Goal: Task Accomplishment & Management: Use online tool/utility

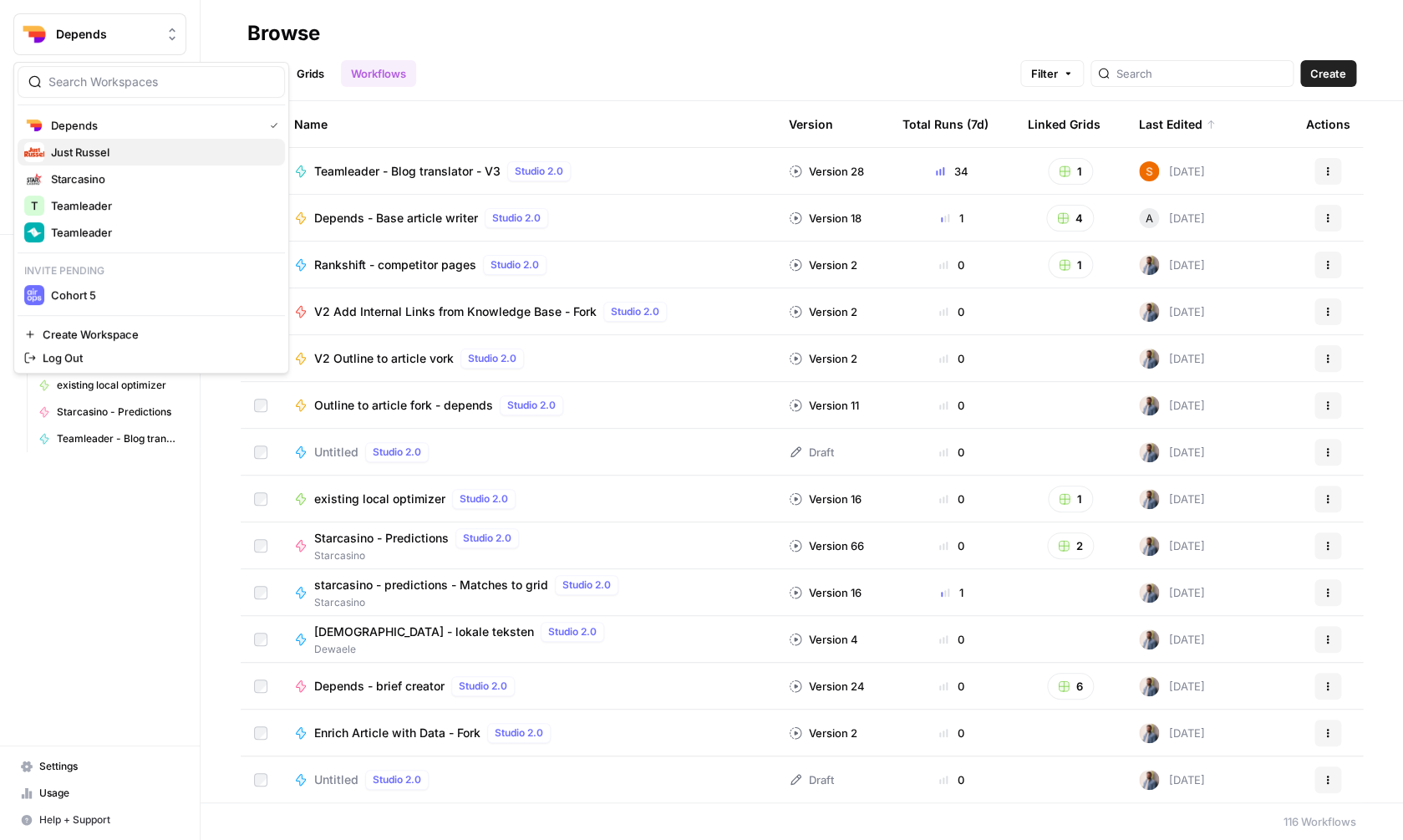
drag, startPoint x: 0, startPoint y: 0, endPoint x: 135, endPoint y: 157, distance: 207.3
click at [135, 157] on div "Depends Just [PERSON_NAME] Starcasino T Teamleader Teamleader Invite pending Co…" at bounding box center [151, 210] width 267 height 196
click at [134, 157] on span "Just Russel" at bounding box center [161, 152] width 221 height 17
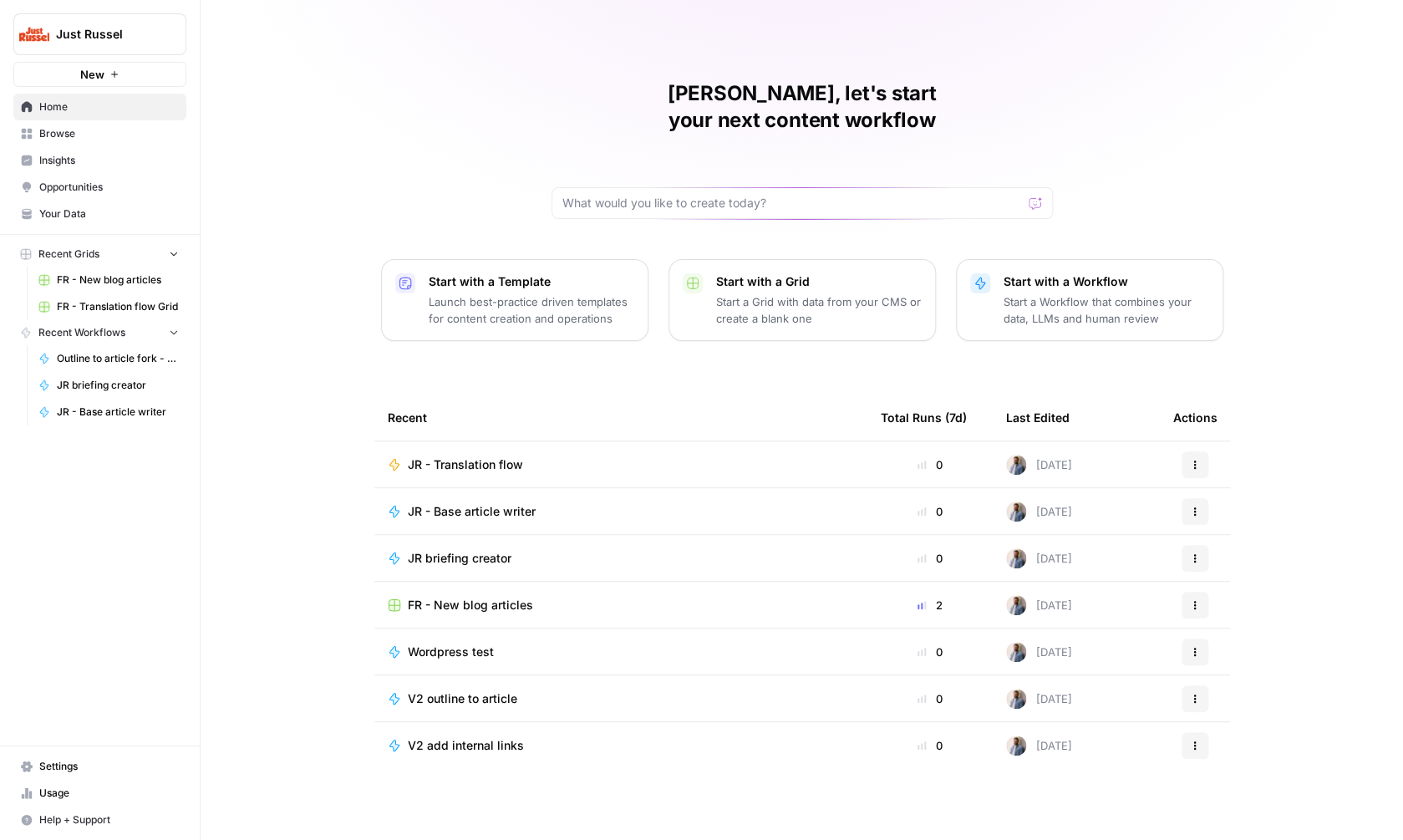
click at [98, 305] on span "FR - Translation flow Grid" at bounding box center [118, 306] width 122 height 15
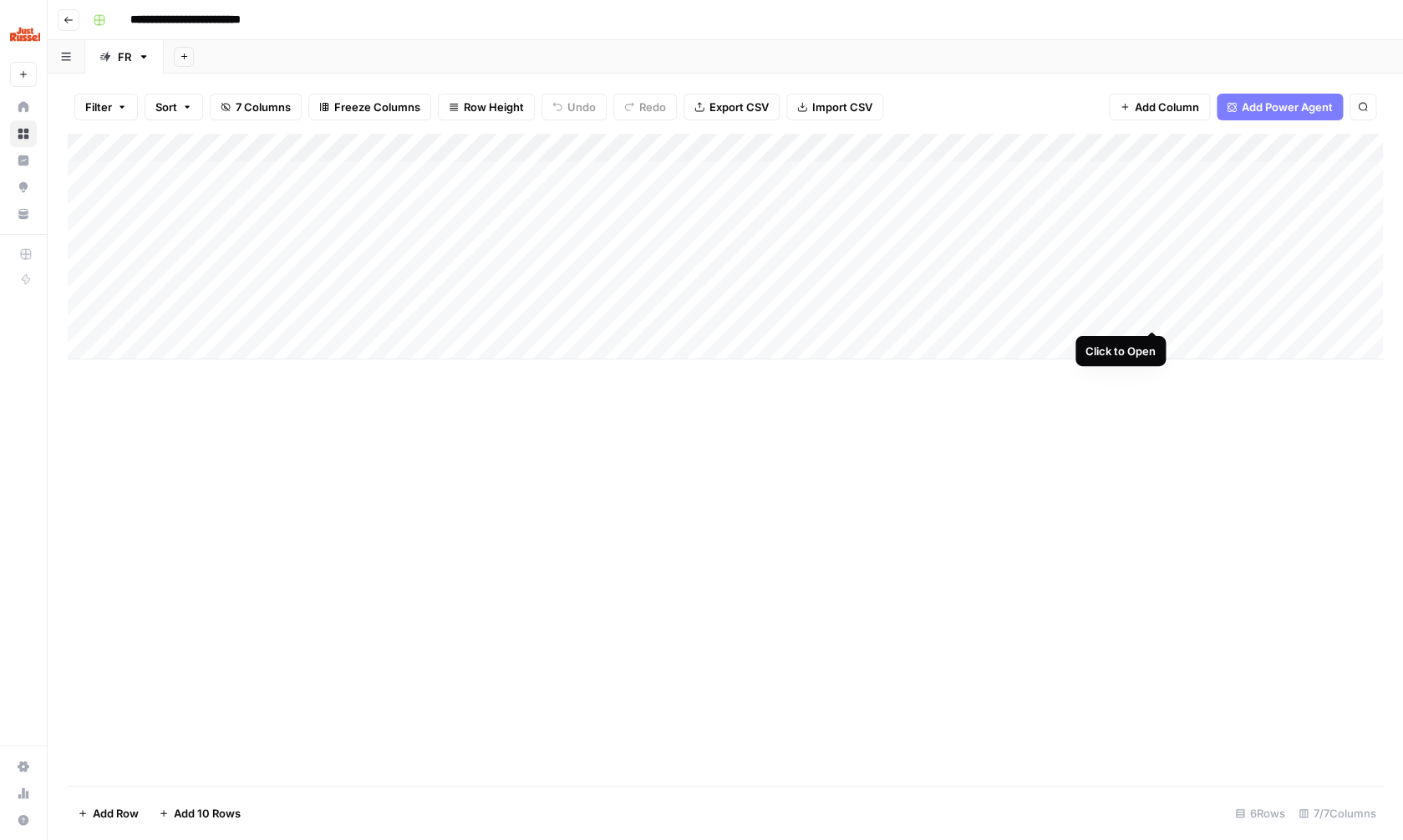
click at [1151, 310] on div "Add Column" at bounding box center [725, 247] width 1315 height 226
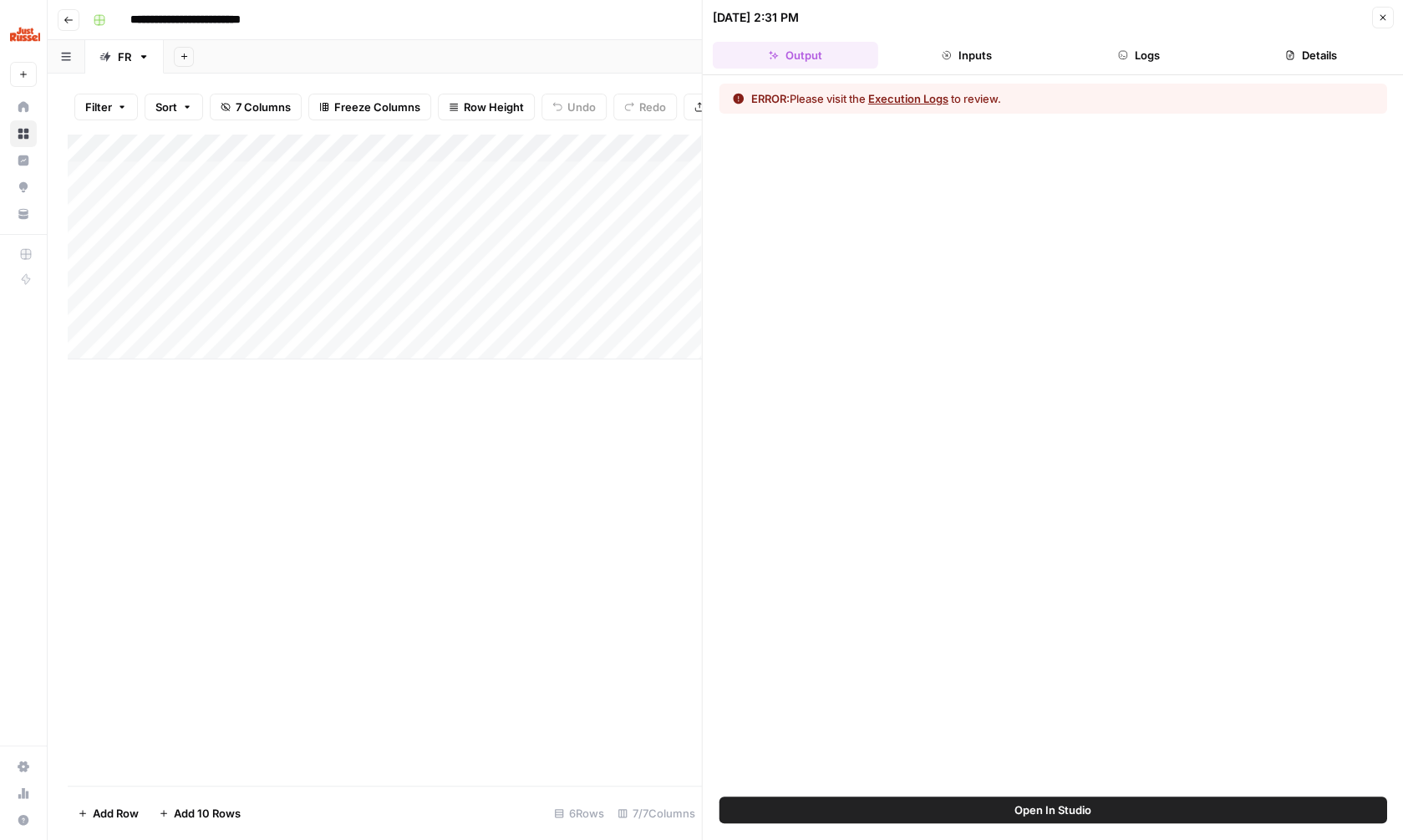
click at [1002, 807] on button "Open In Studio" at bounding box center [1052, 809] width 667 height 27
click at [1389, 17] on button "Close" at bounding box center [1382, 18] width 22 height 22
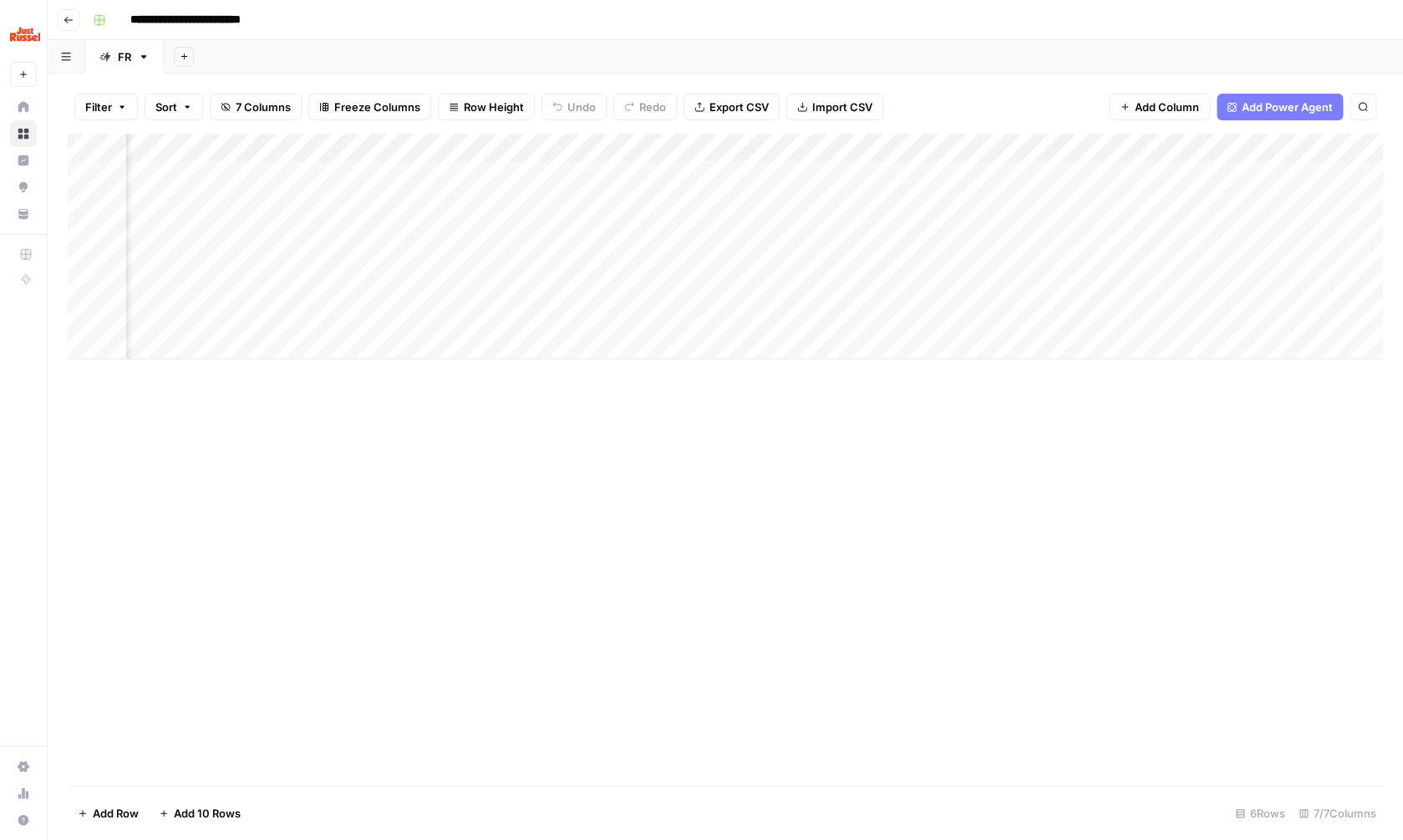
scroll to position [0, 201]
click at [1280, 287] on div "Add Column" at bounding box center [725, 247] width 1315 height 226
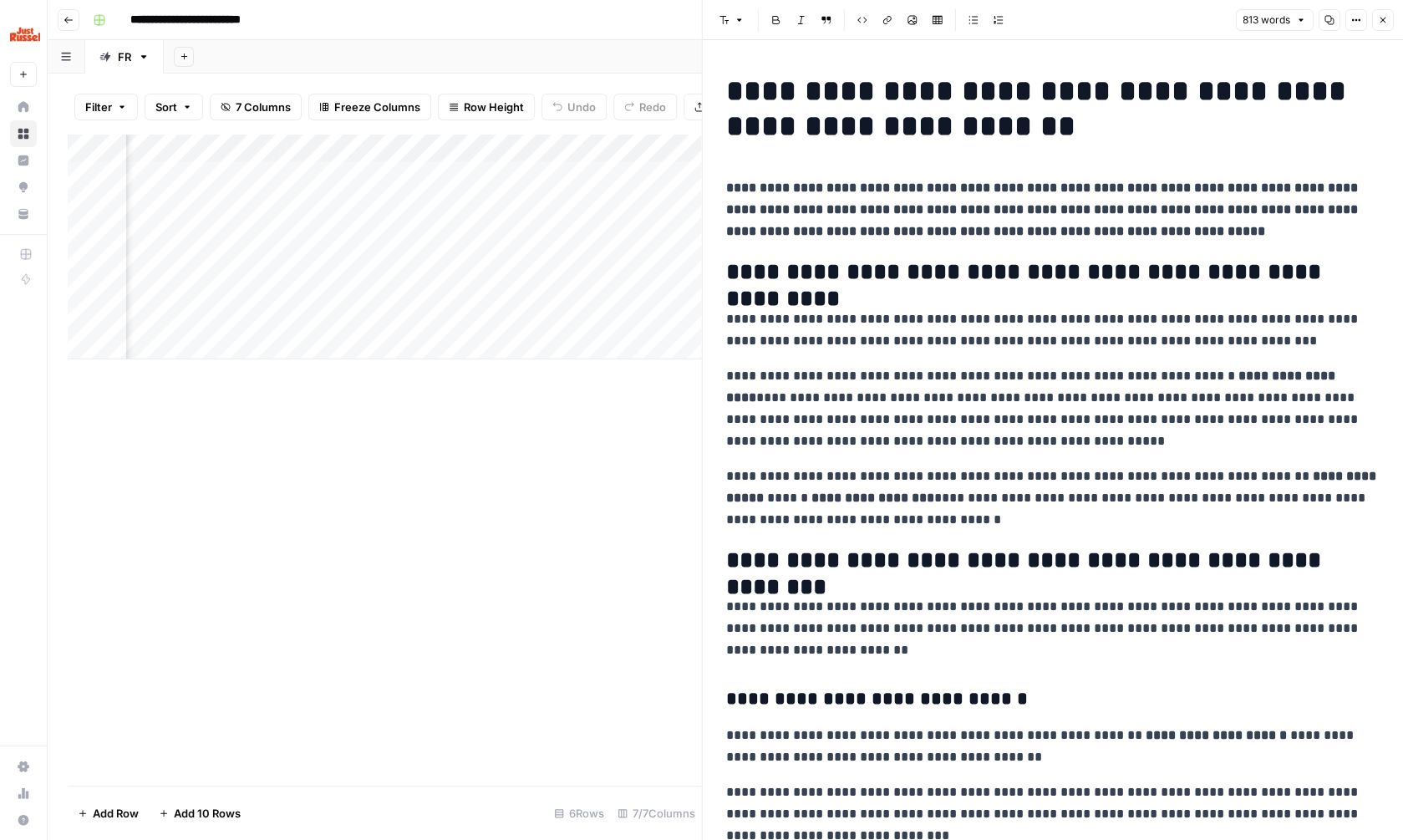
click at [1381, 16] on icon "button" at bounding box center [1382, 20] width 10 height 10
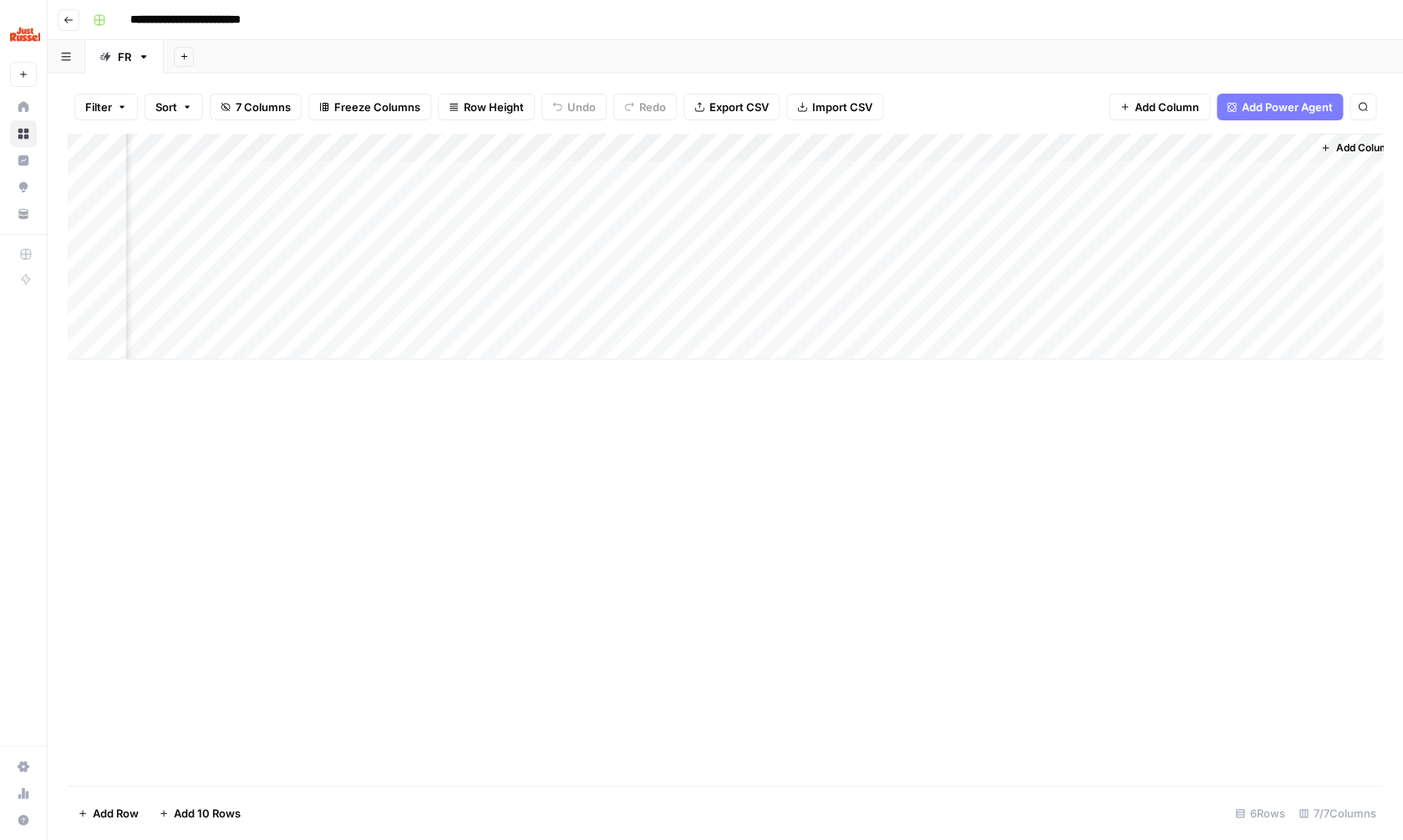
scroll to position [0, 181]
click at [969, 282] on div "Add Column" at bounding box center [725, 247] width 1315 height 226
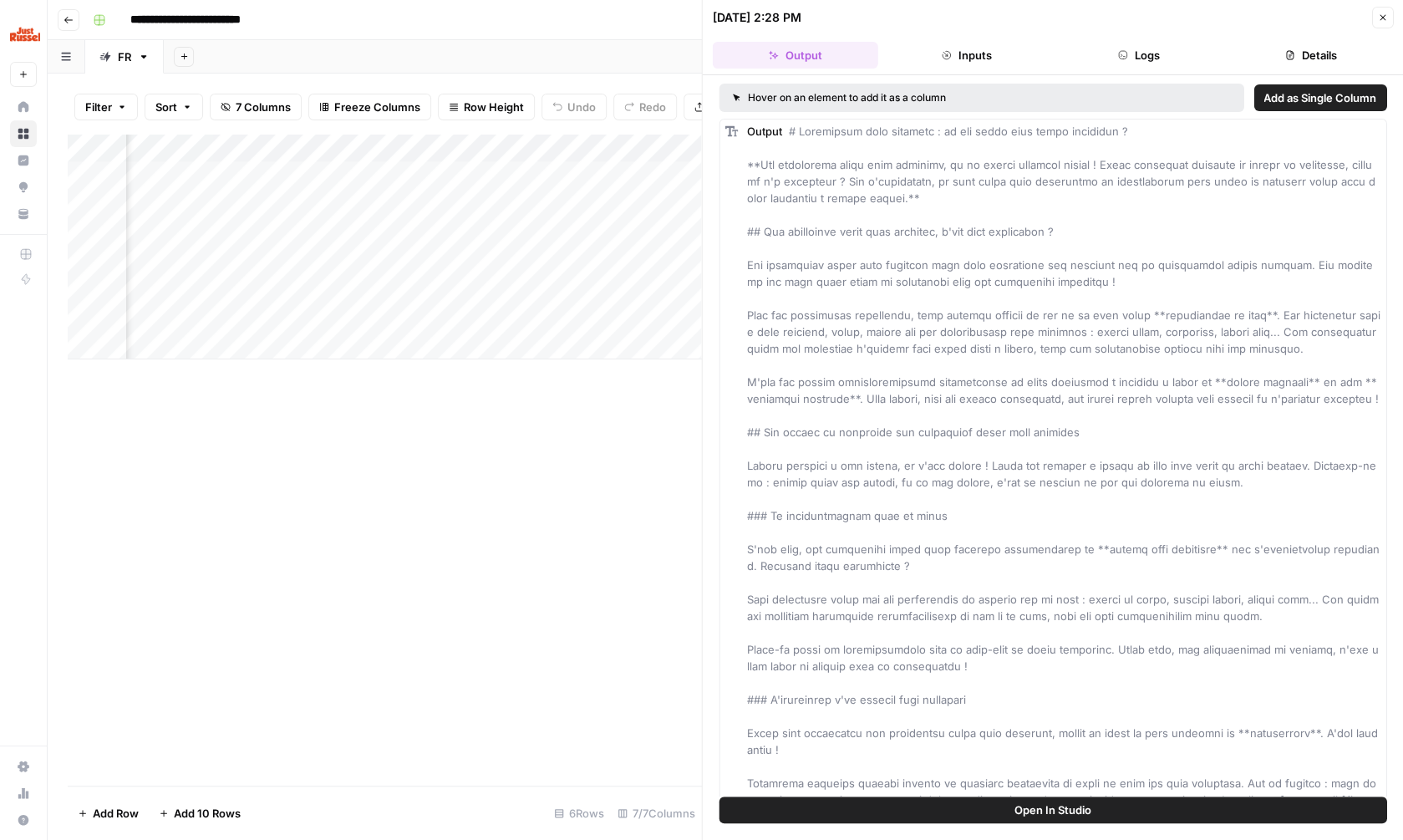
click at [1380, 18] on icon "button" at bounding box center [1382, 18] width 10 height 10
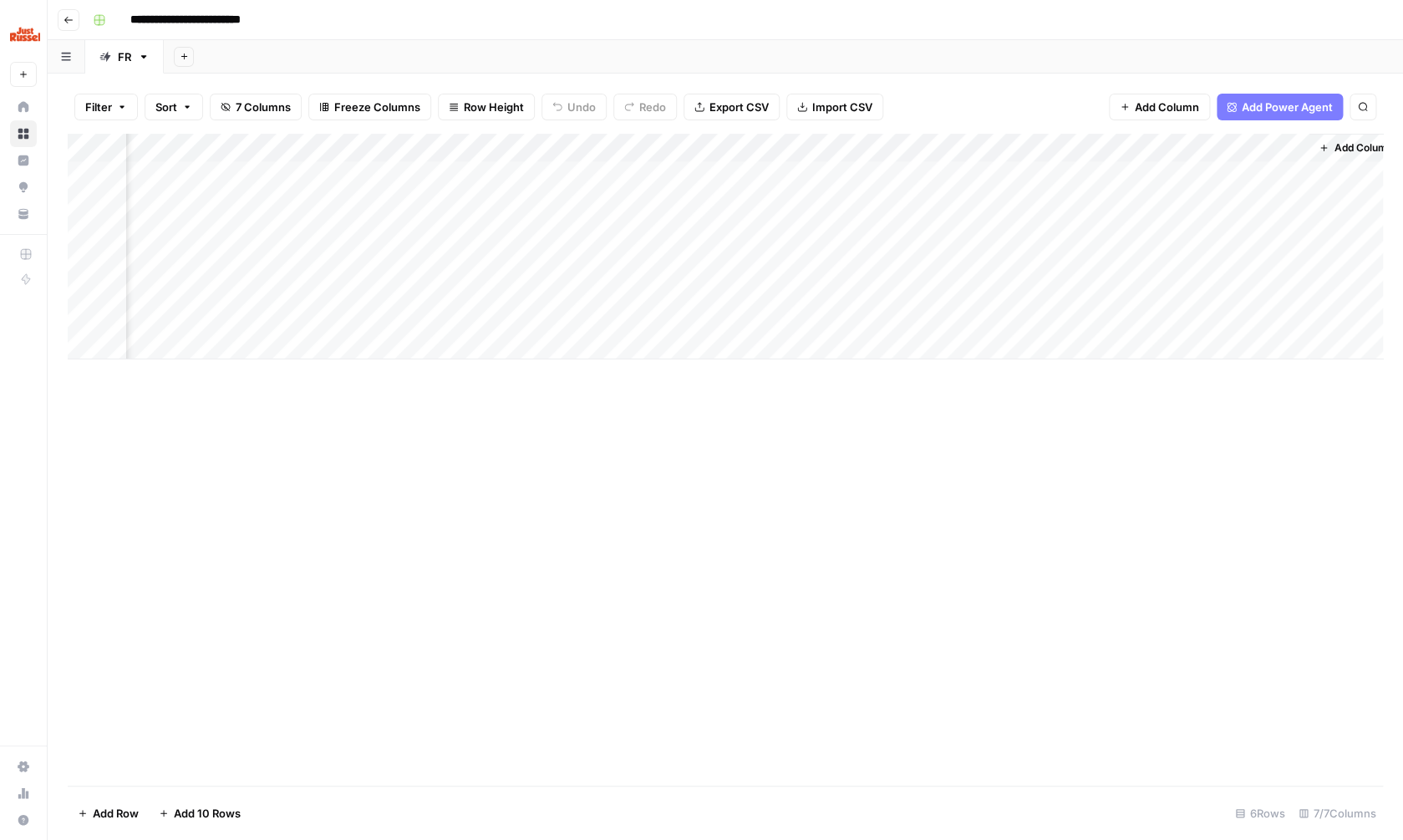
click at [1210, 146] on div "Add Column" at bounding box center [725, 247] width 1315 height 226
click at [1210, 146] on div at bounding box center [1233, 146] width 151 height 33
click at [1223, 185] on input "Output" at bounding box center [1258, 184] width 170 height 17
type input "Output (look at this)"
click at [1140, 439] on div "Add Column" at bounding box center [725, 460] width 1315 height 652
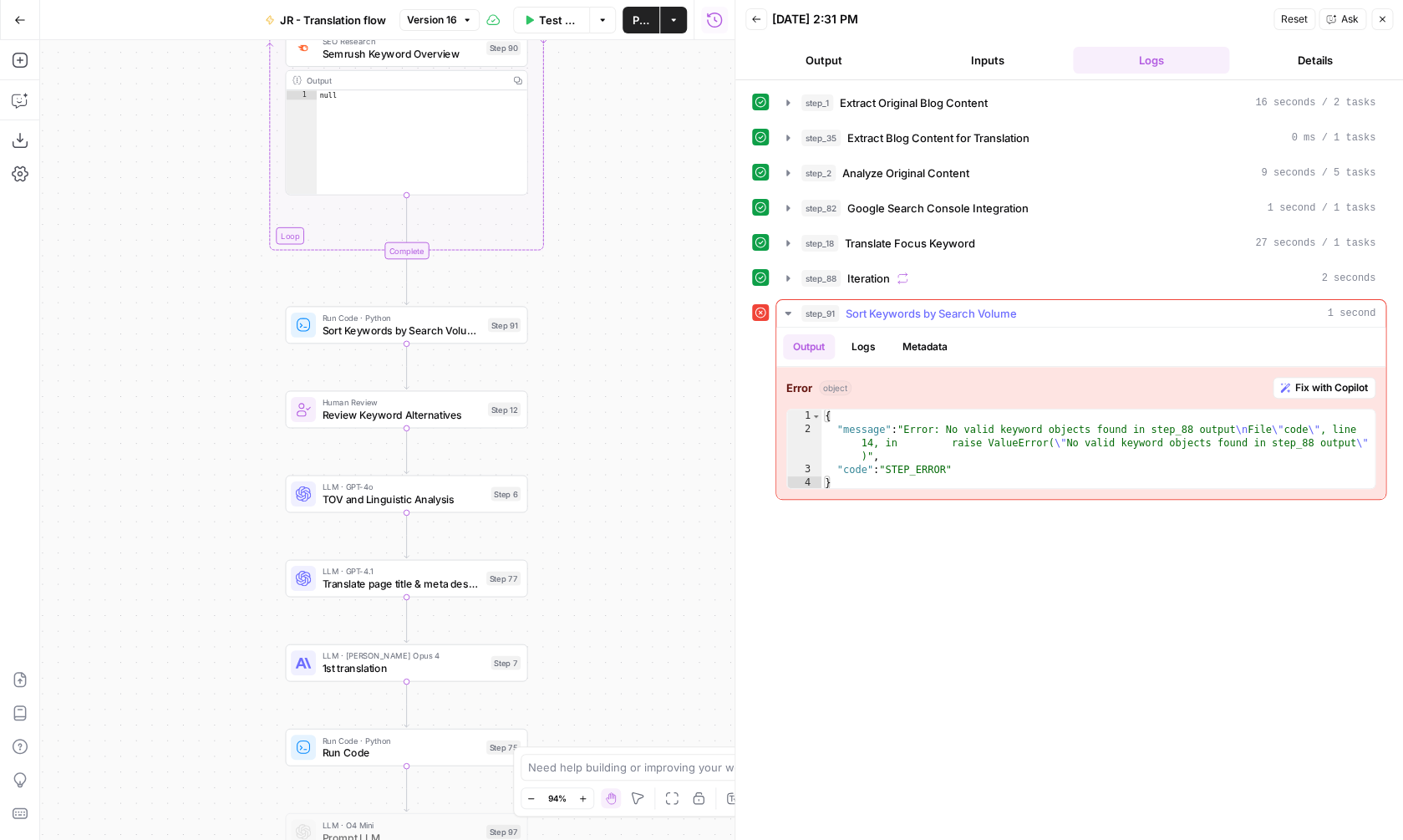
click at [1292, 385] on button "Fix with Copilot" at bounding box center [1323, 388] width 103 height 22
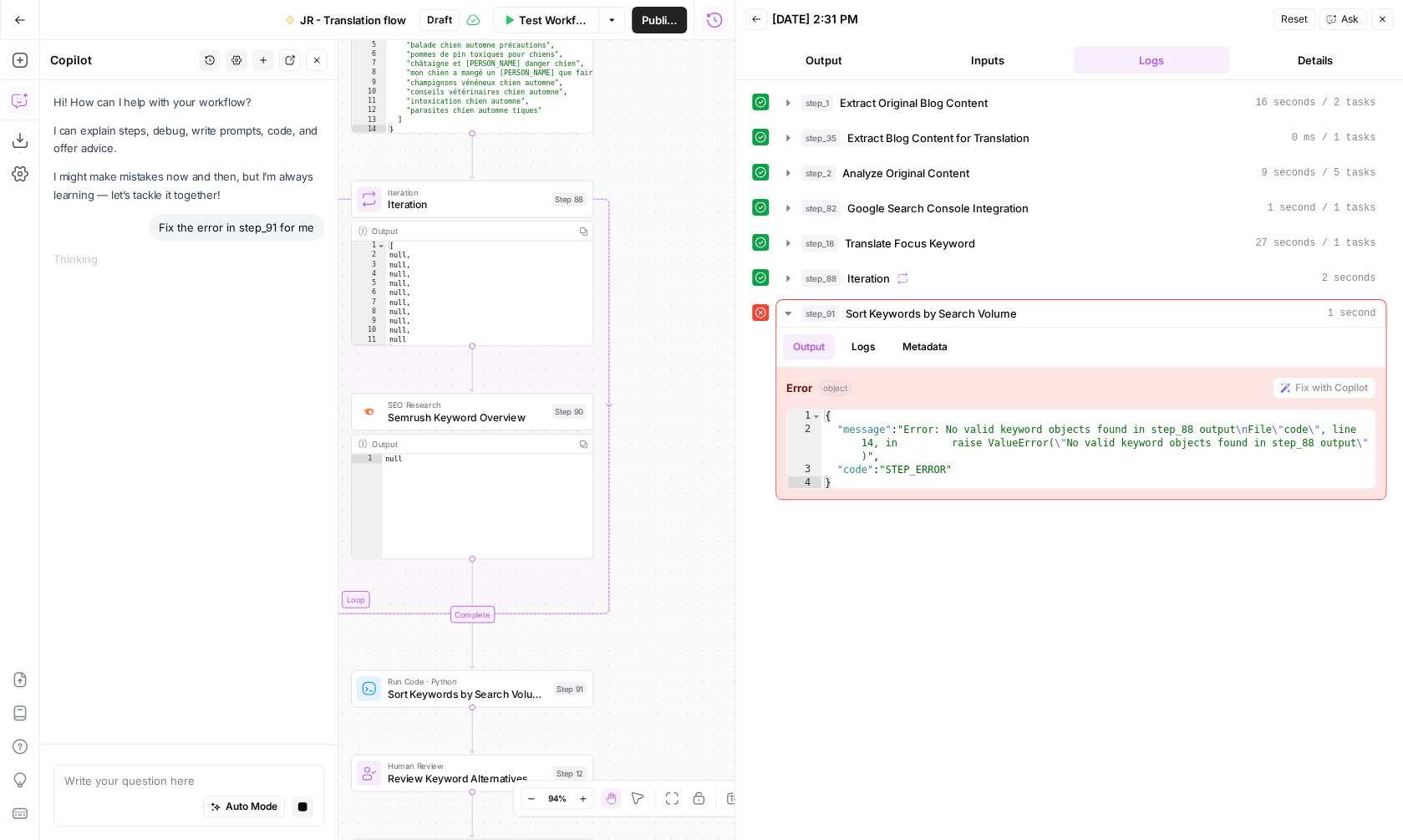
drag, startPoint x: 647, startPoint y: 291, endPoint x: 652, endPoint y: 657, distance: 365.9
click at [652, 653] on div "Workflow Set Inputs Inputs Web Page Scrape Extract Original Blog Content Step 1…" at bounding box center [387, 439] width 694 height 799
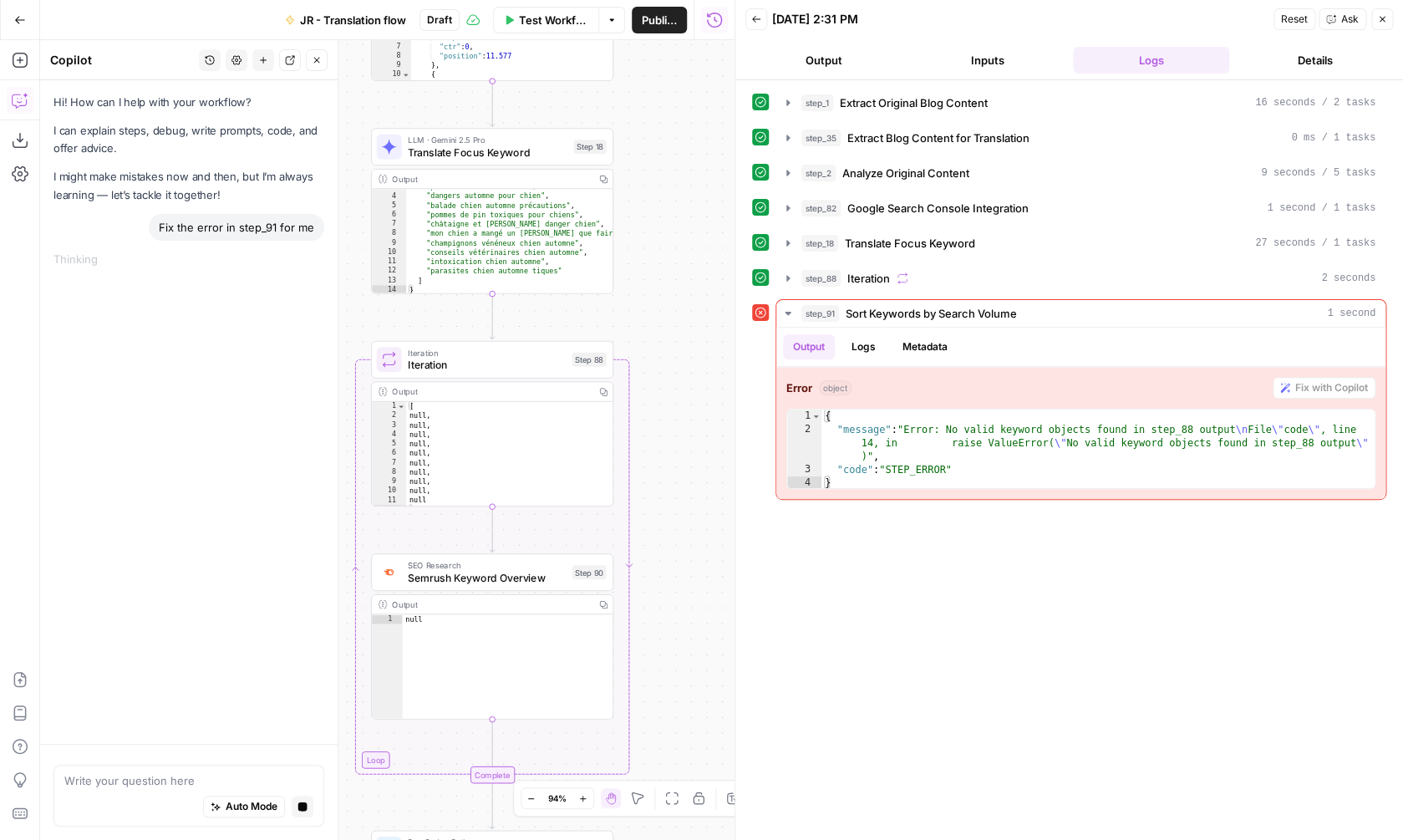
drag, startPoint x: 636, startPoint y: 148, endPoint x: 656, endPoint y: 309, distance: 162.5
click at [656, 309] on div "Workflow Set Inputs Inputs Web Page Scrape Extract Original Blog Content Step 1…" at bounding box center [387, 439] width 694 height 799
click at [578, 331] on button "Test" at bounding box center [581, 330] width 48 height 20
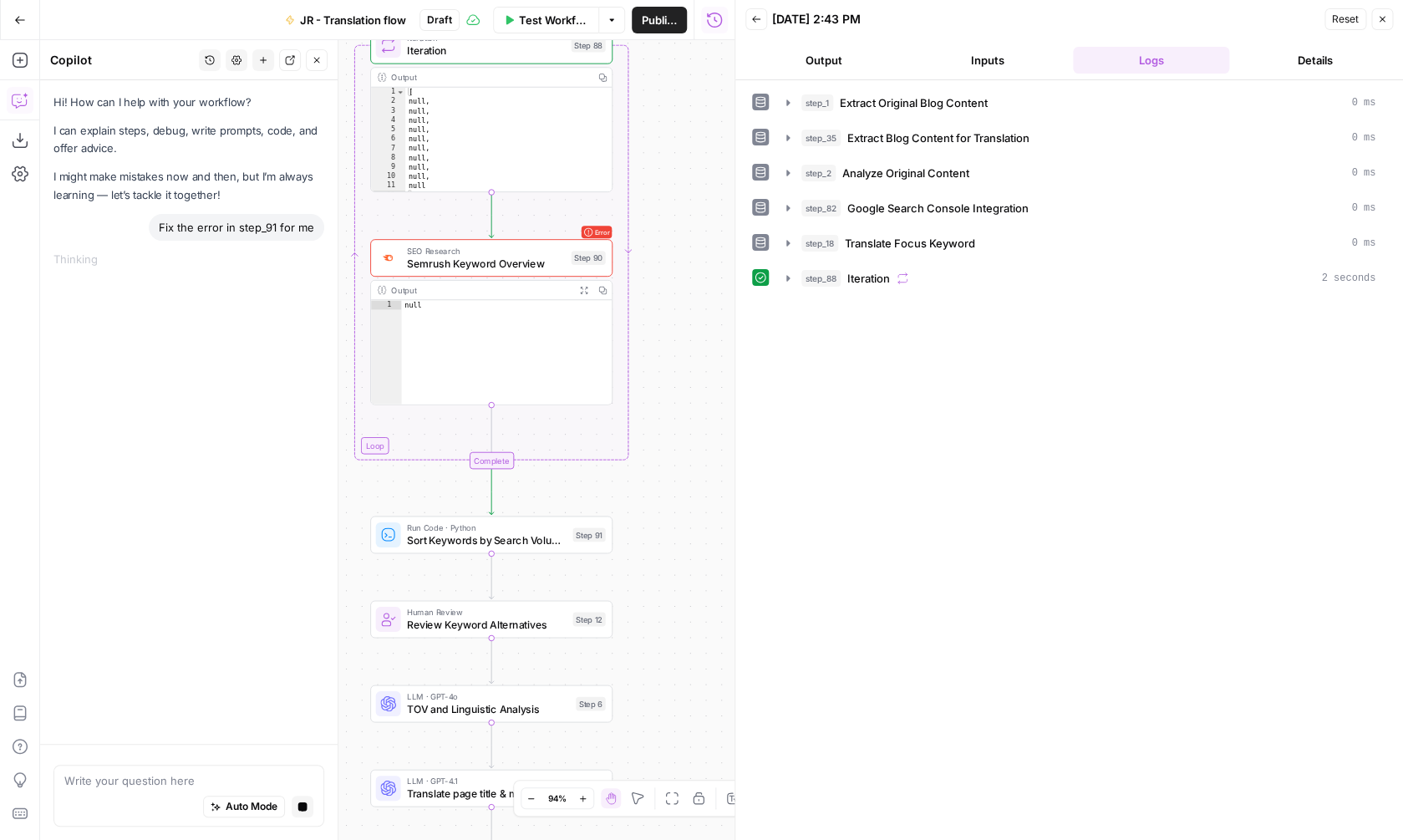
drag, startPoint x: 636, startPoint y: 369, endPoint x: 634, endPoint y: 42, distance: 327.5
click at [634, 42] on div "Workflow Set Inputs Inputs Web Page Scrape Extract Original Blog Content Step 1…" at bounding box center [387, 439] width 694 height 799
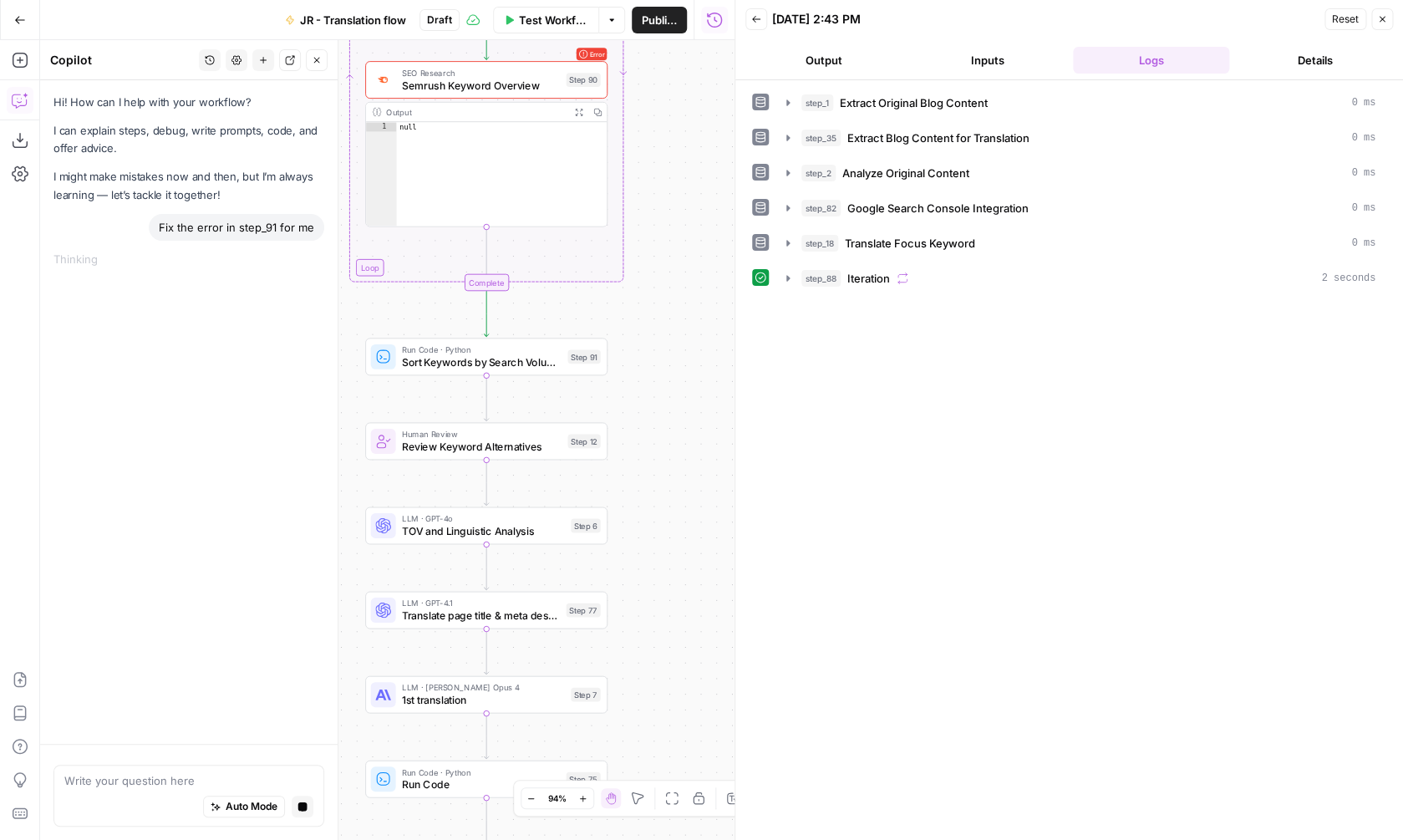
drag, startPoint x: 644, startPoint y: 447, endPoint x: 639, endPoint y: 282, distance: 164.6
click at [639, 282] on div "Workflow Set Inputs Inputs Web Page Scrape Extract Original Blog Content Step 1…" at bounding box center [387, 439] width 694 height 799
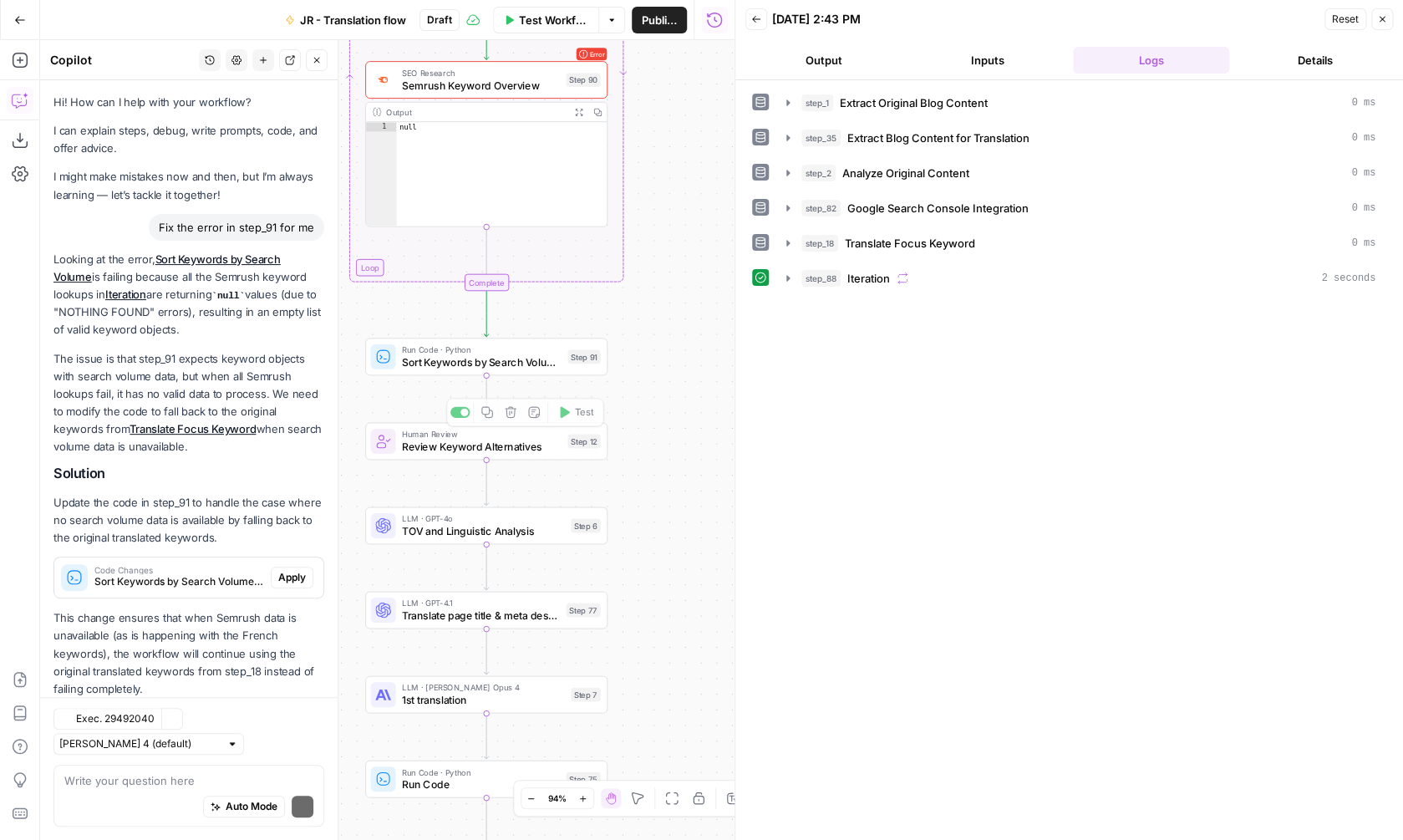
scroll to position [41, 0]
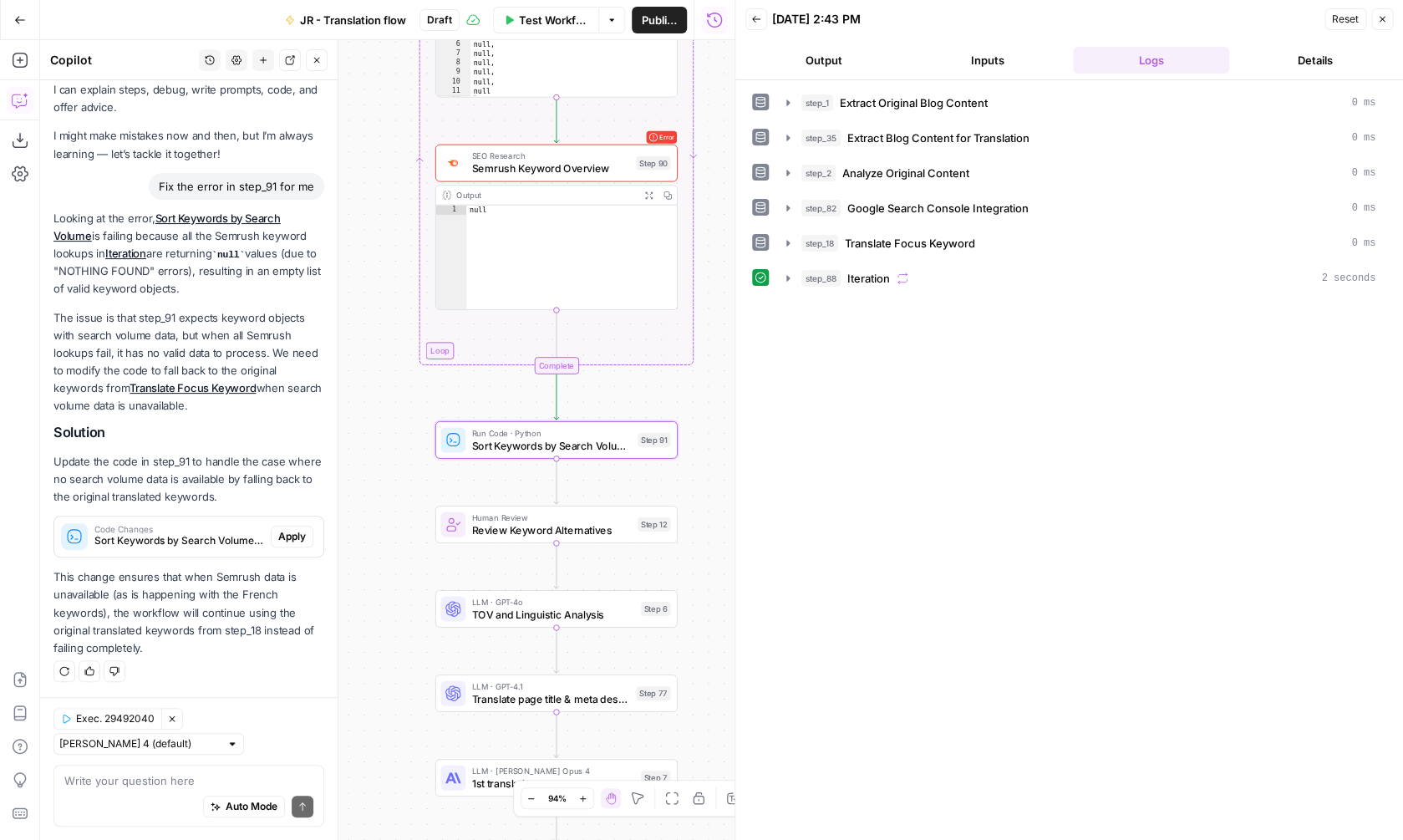
click at [286, 530] on span "Apply" at bounding box center [292, 536] width 28 height 15
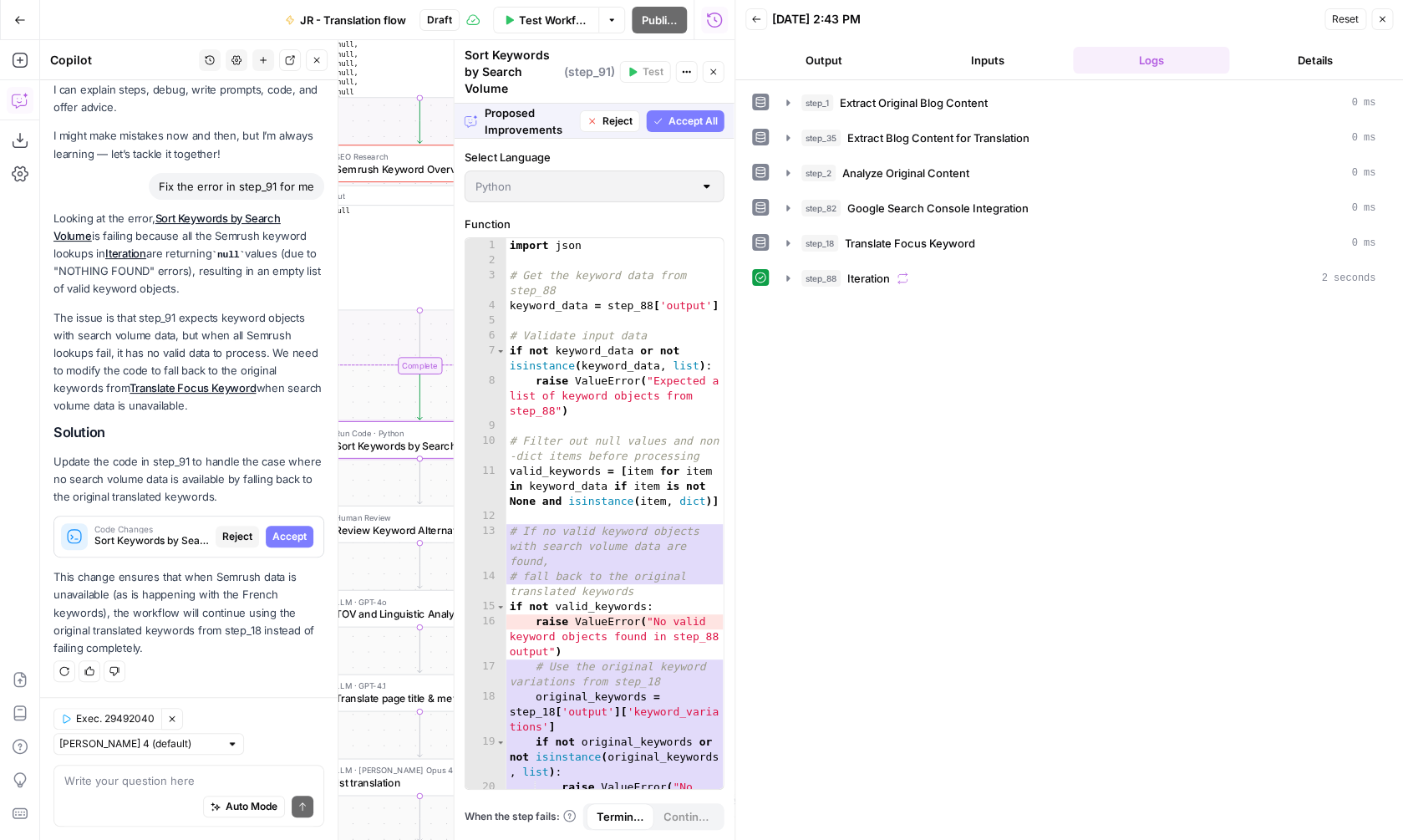
click at [271, 536] on button "Accept" at bounding box center [290, 536] width 48 height 22
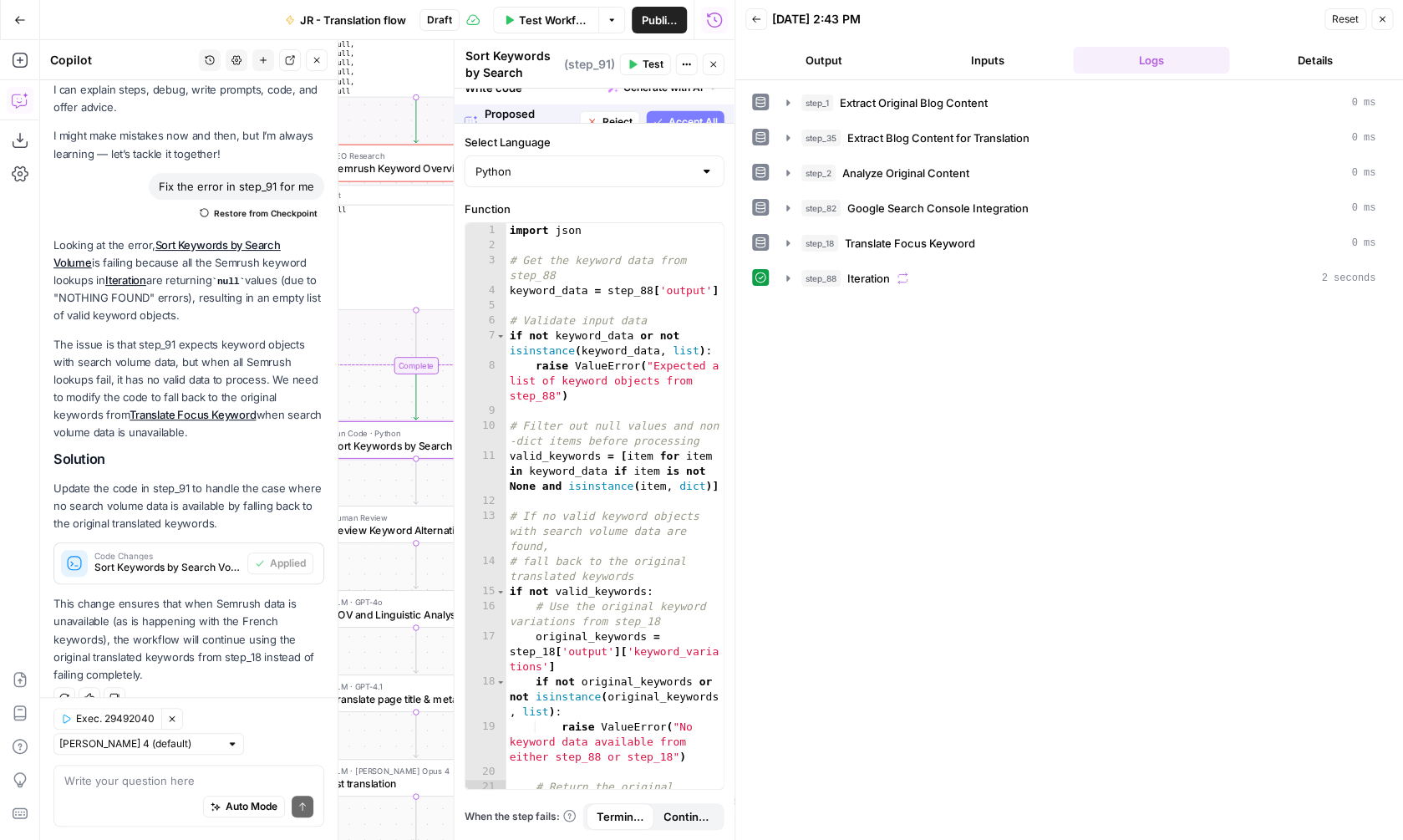
scroll to position [68, 0]
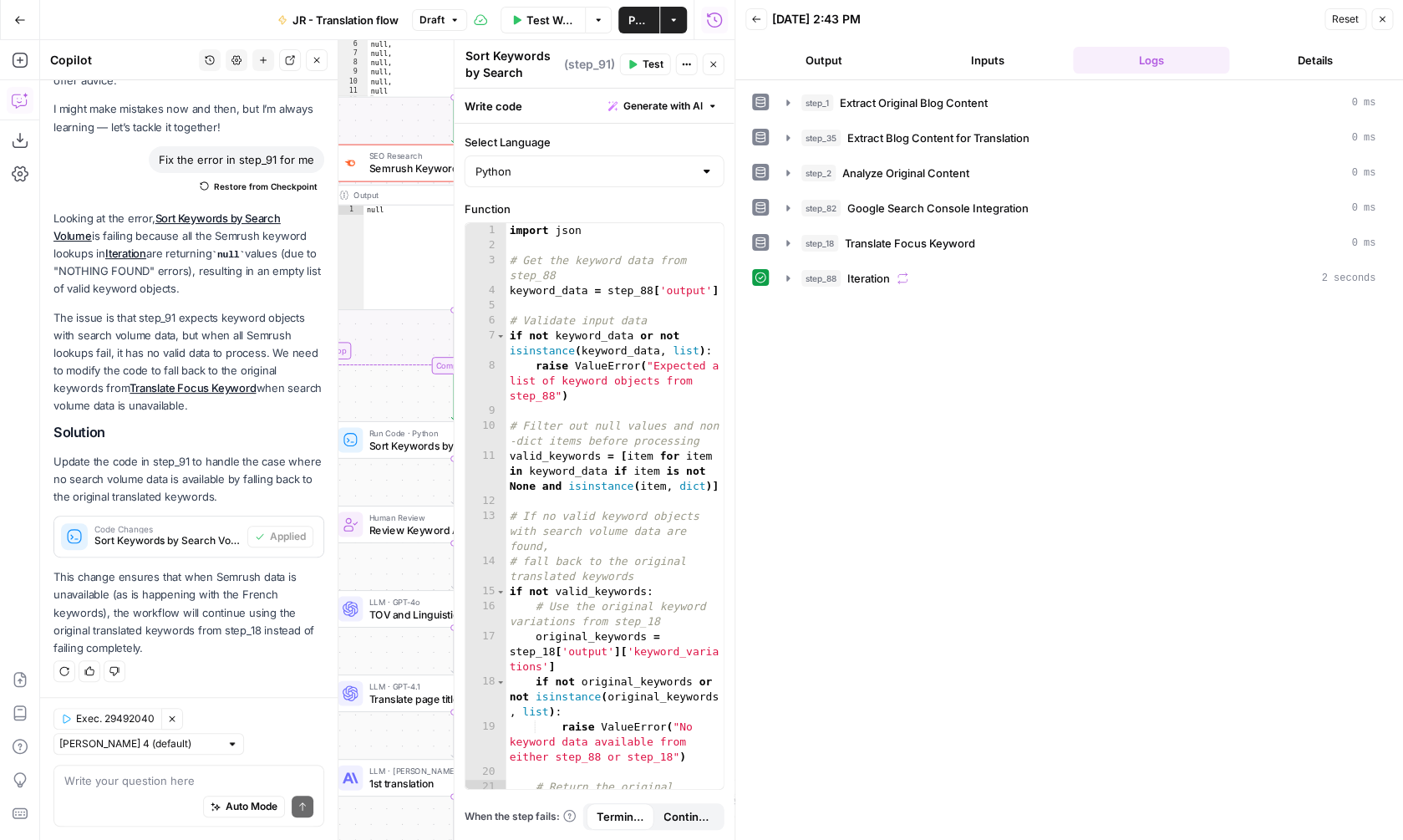
drag, startPoint x: 377, startPoint y: 369, endPoint x: 420, endPoint y: 369, distance: 43.4
click at [420, 369] on div "Complete" at bounding box center [453, 366] width 242 height 18
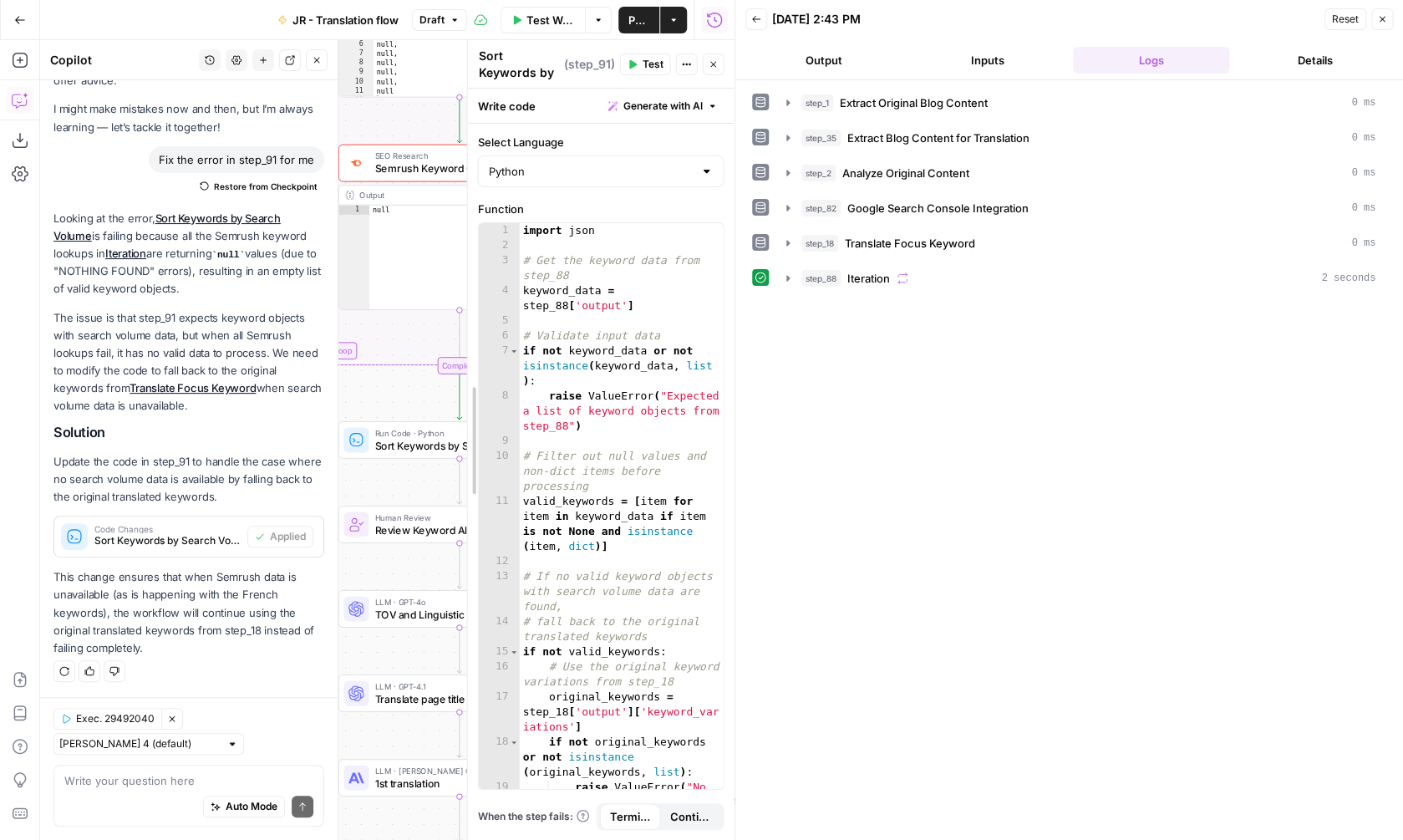
drag, startPoint x: 454, startPoint y: 351, endPoint x: 680, endPoint y: 351, distance: 225.6
click at [680, 351] on div "Sort Keywords by Search Volume Sort Keywords by Search Volume ( step_91 ) Test …" at bounding box center [600, 439] width 267 height 799
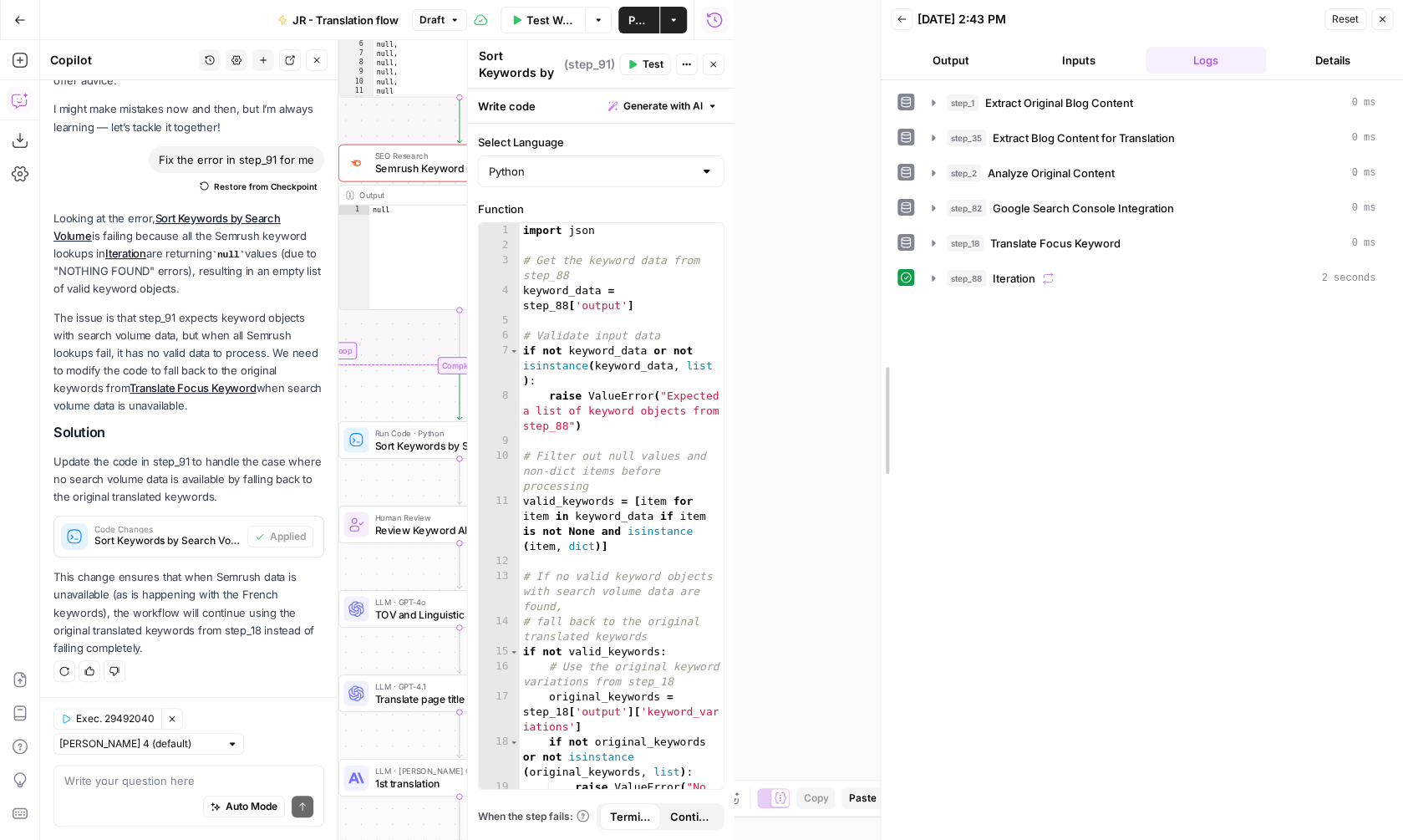
drag, startPoint x: 734, startPoint y: 375, endPoint x: 917, endPoint y: 375, distance: 182.9
click at [889, 375] on div at bounding box center [880, 420] width 17 height 840
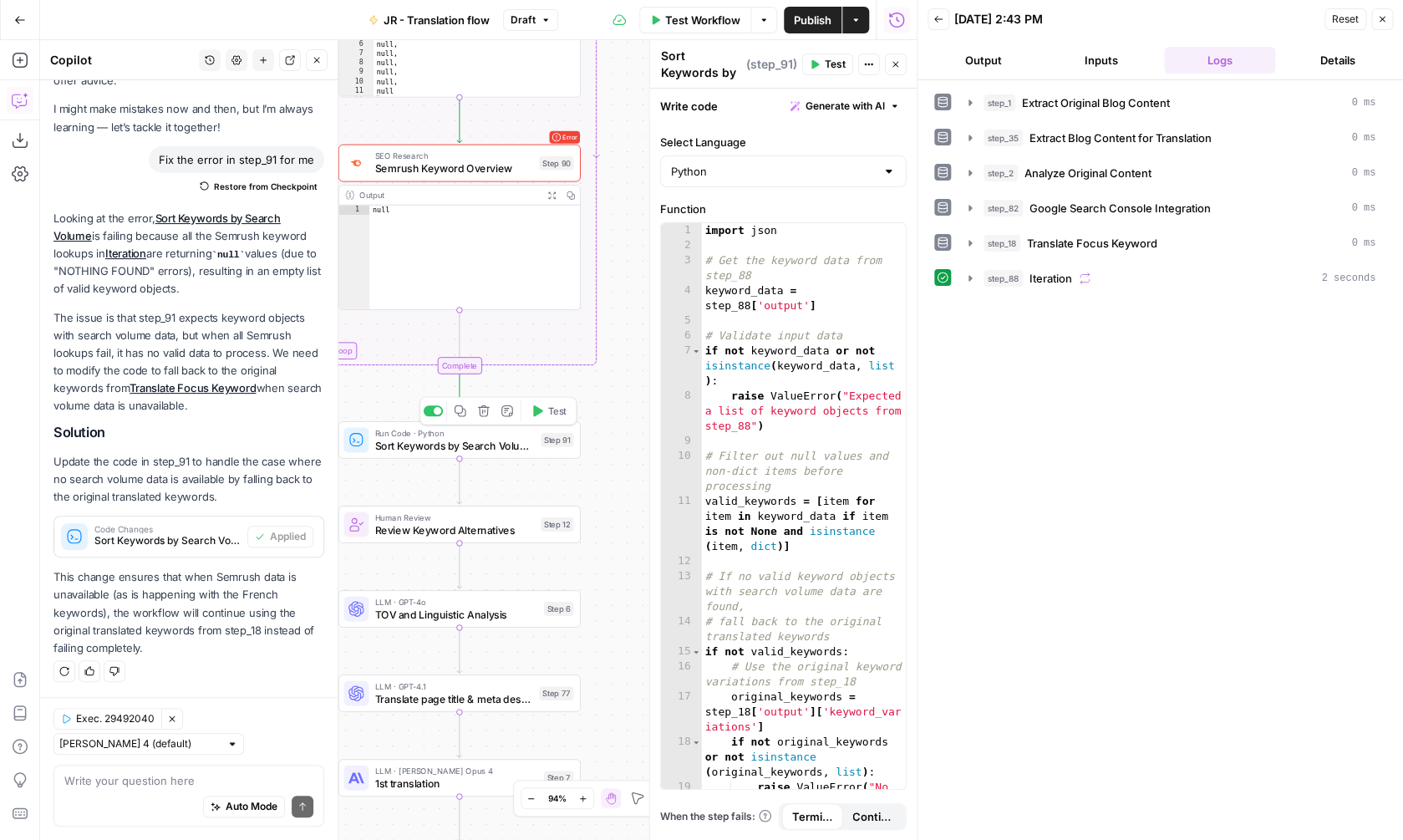
click at [545, 419] on button "Test" at bounding box center [548, 410] width 48 height 20
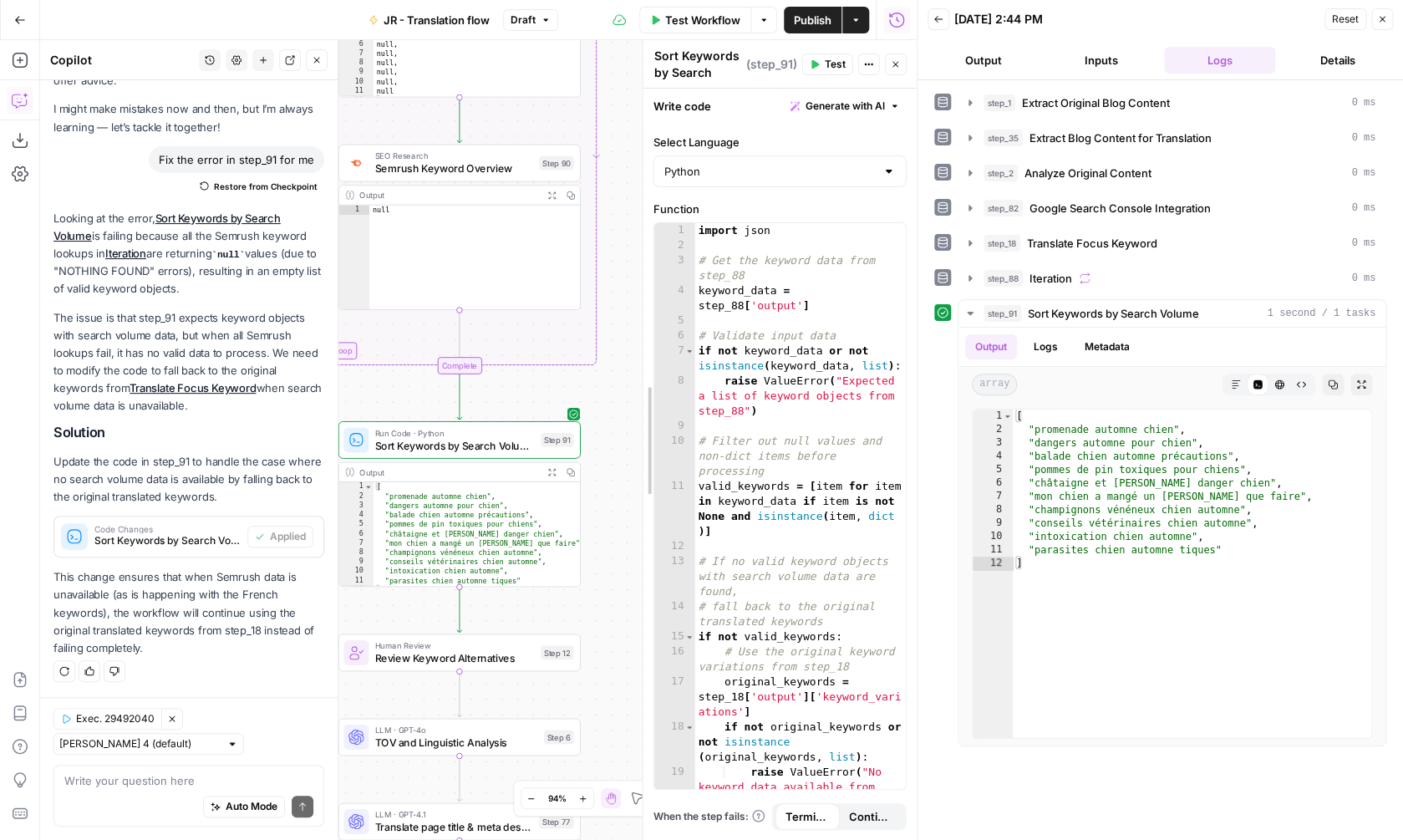
drag, startPoint x: 643, startPoint y: 429, endPoint x: 636, endPoint y: 190, distance: 239.0
click at [636, 190] on div at bounding box center [643, 439] width 17 height 799
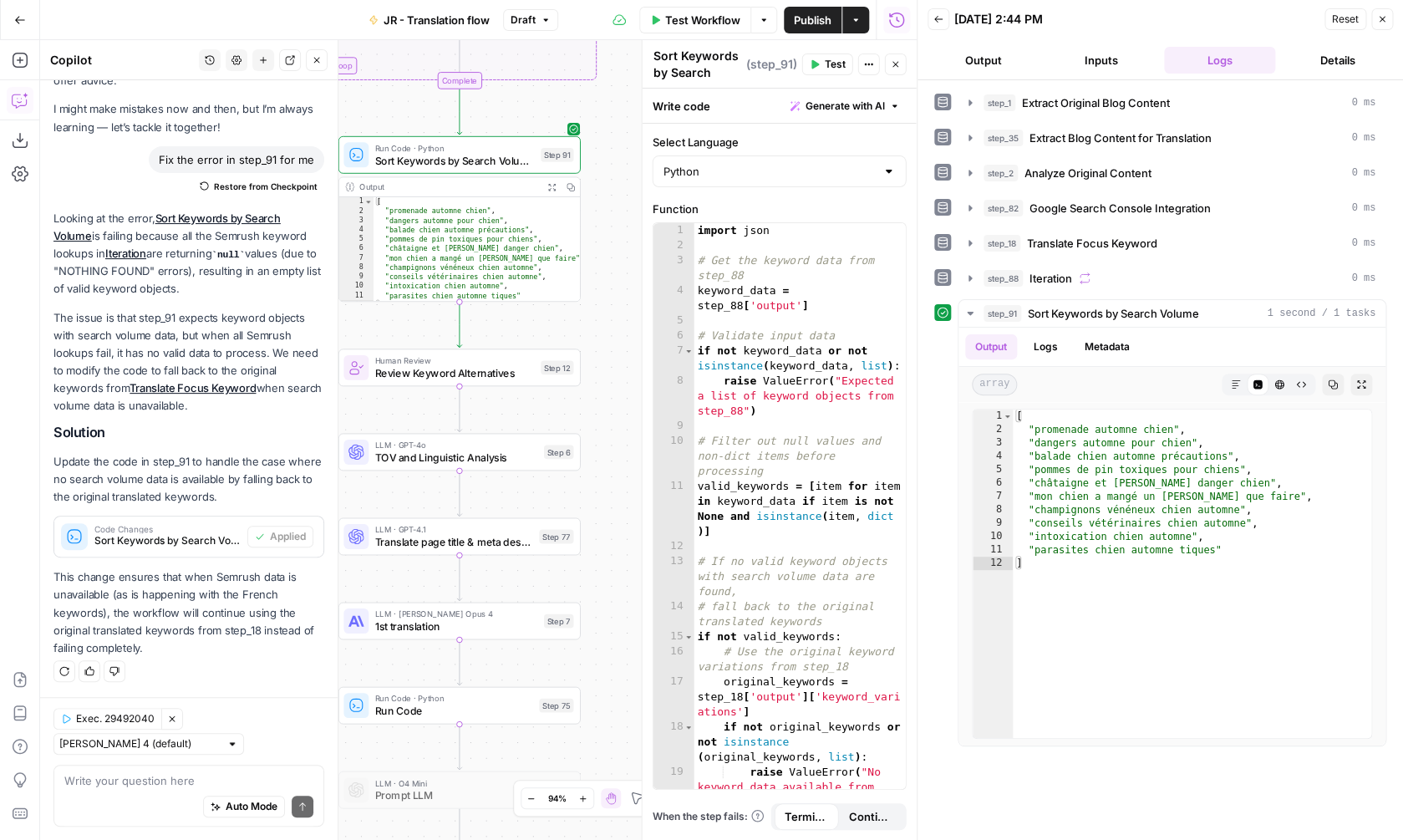
drag, startPoint x: 591, startPoint y: 444, endPoint x: 591, endPoint y: 119, distance: 325.8
click at [591, 119] on div "Workflow Set Inputs Inputs Web Page Scrape Extract Original Blog Content Step 1…" at bounding box center [478, 439] width 876 height 799
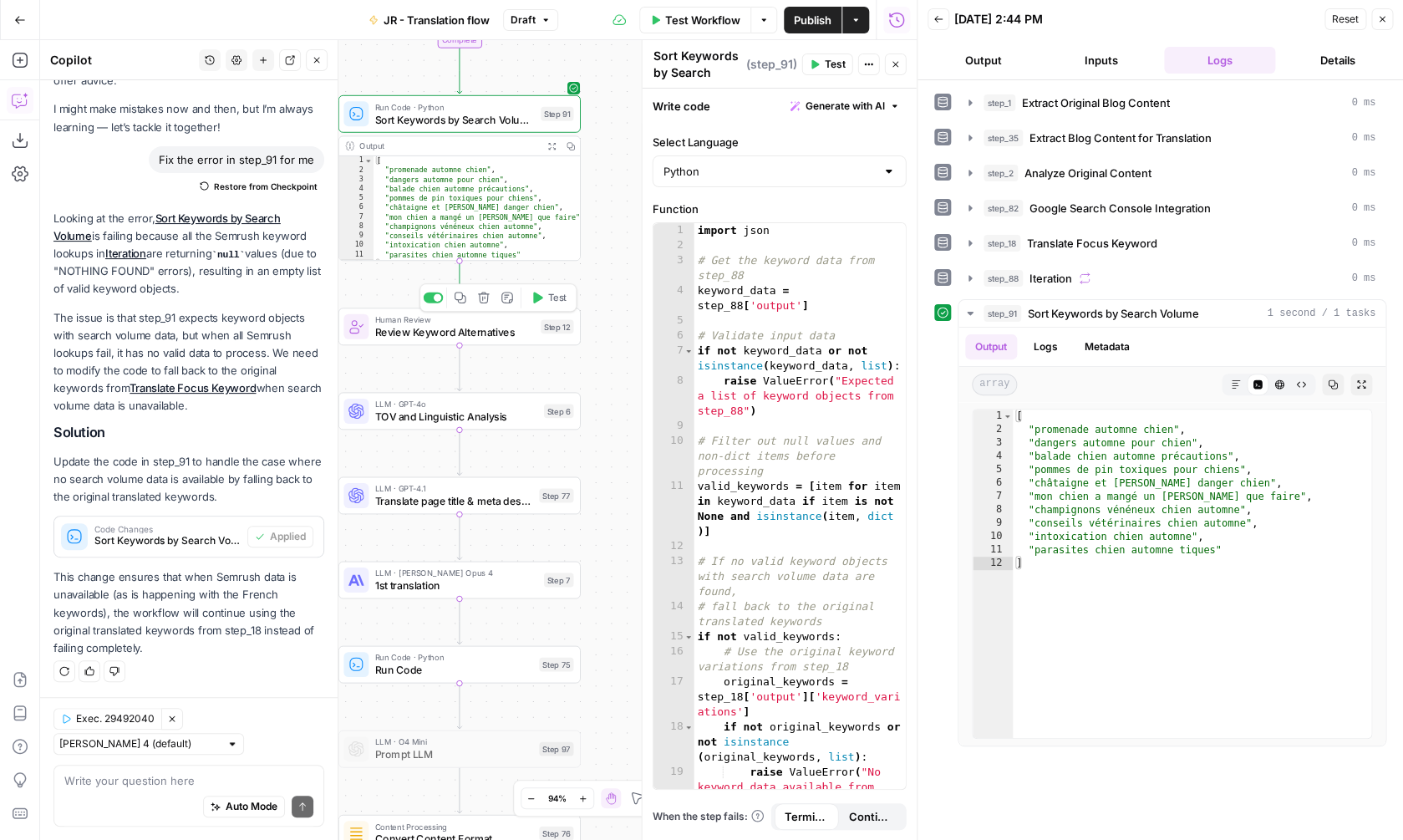
click at [549, 296] on span "Test" at bounding box center [556, 298] width 18 height 14
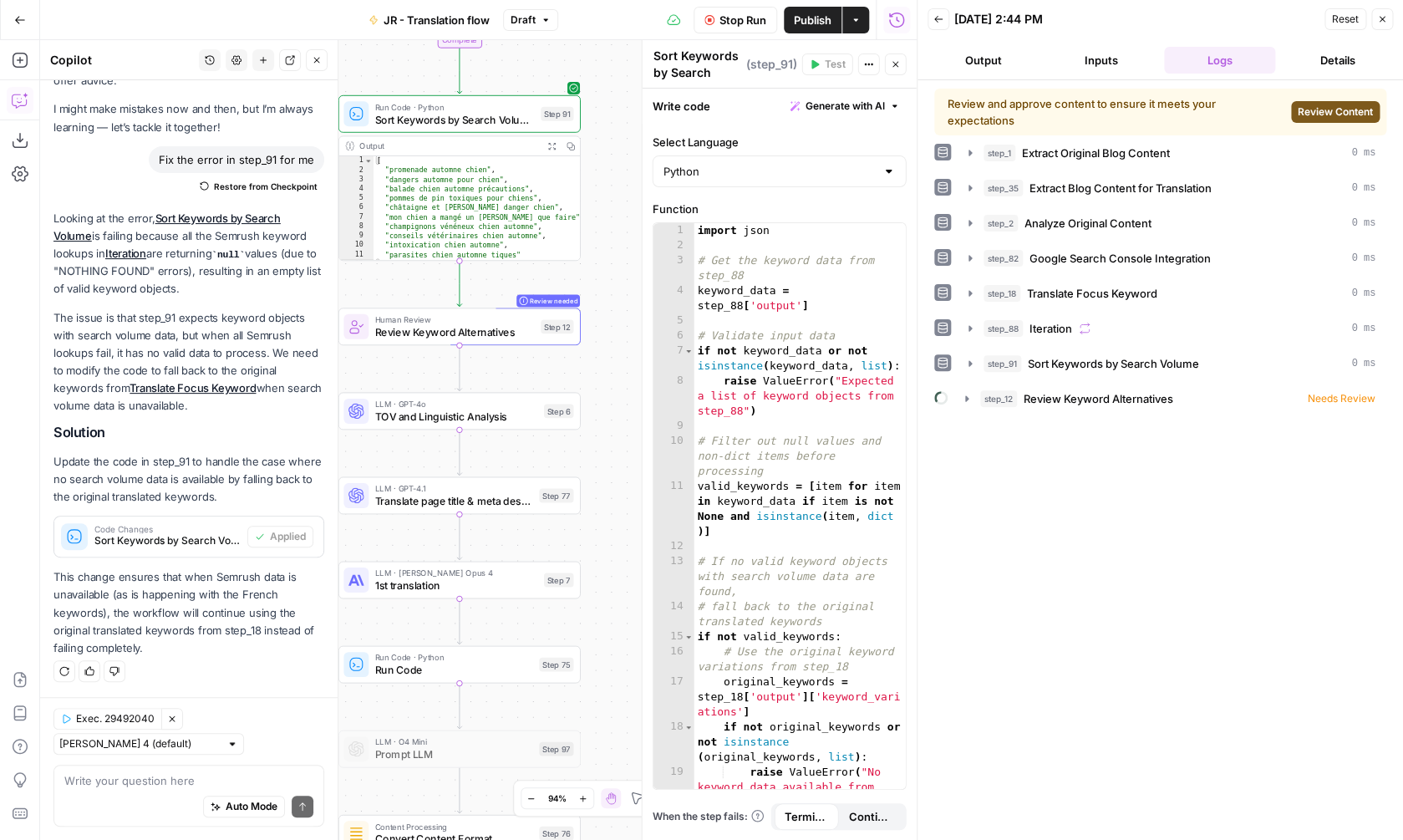
click at [1357, 100] on div "Review and approve content to ensure it meets your expectations Review Content" at bounding box center [1160, 112] width 452 height 47
click at [1356, 109] on span "Review Content" at bounding box center [1334, 111] width 75 height 15
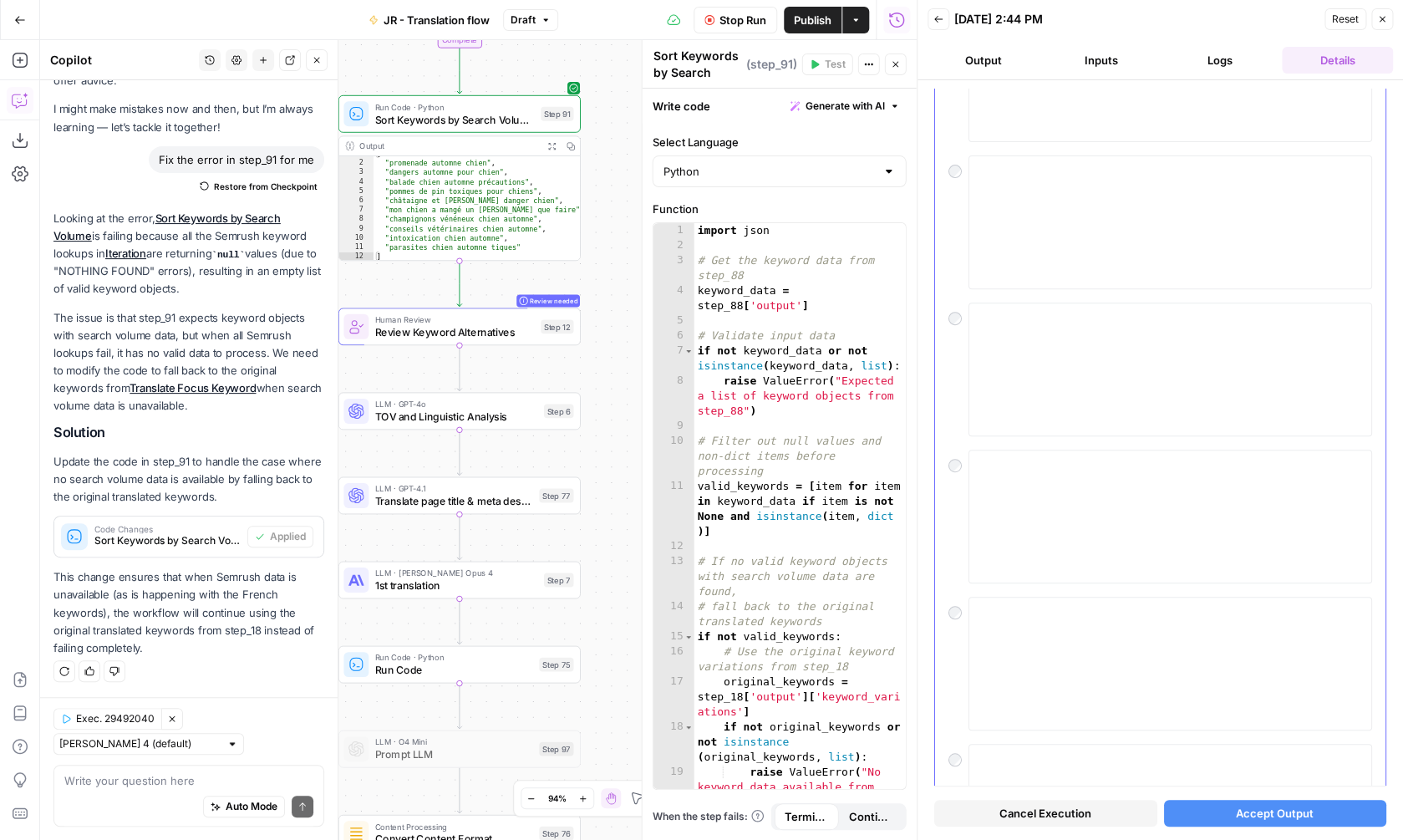
scroll to position [0, 0]
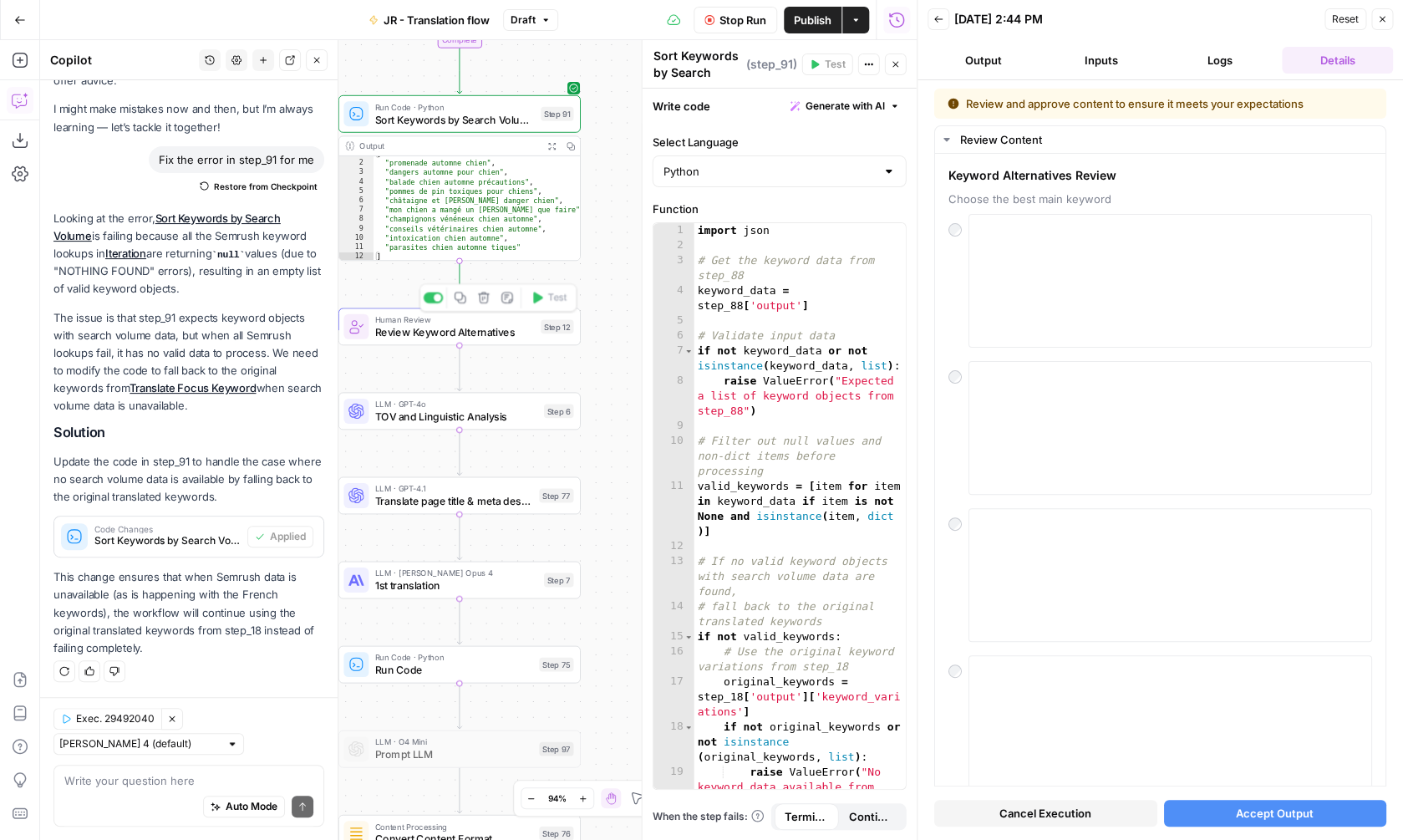
click at [485, 330] on span "Review Keyword Alternatives" at bounding box center [455, 332] width 160 height 16
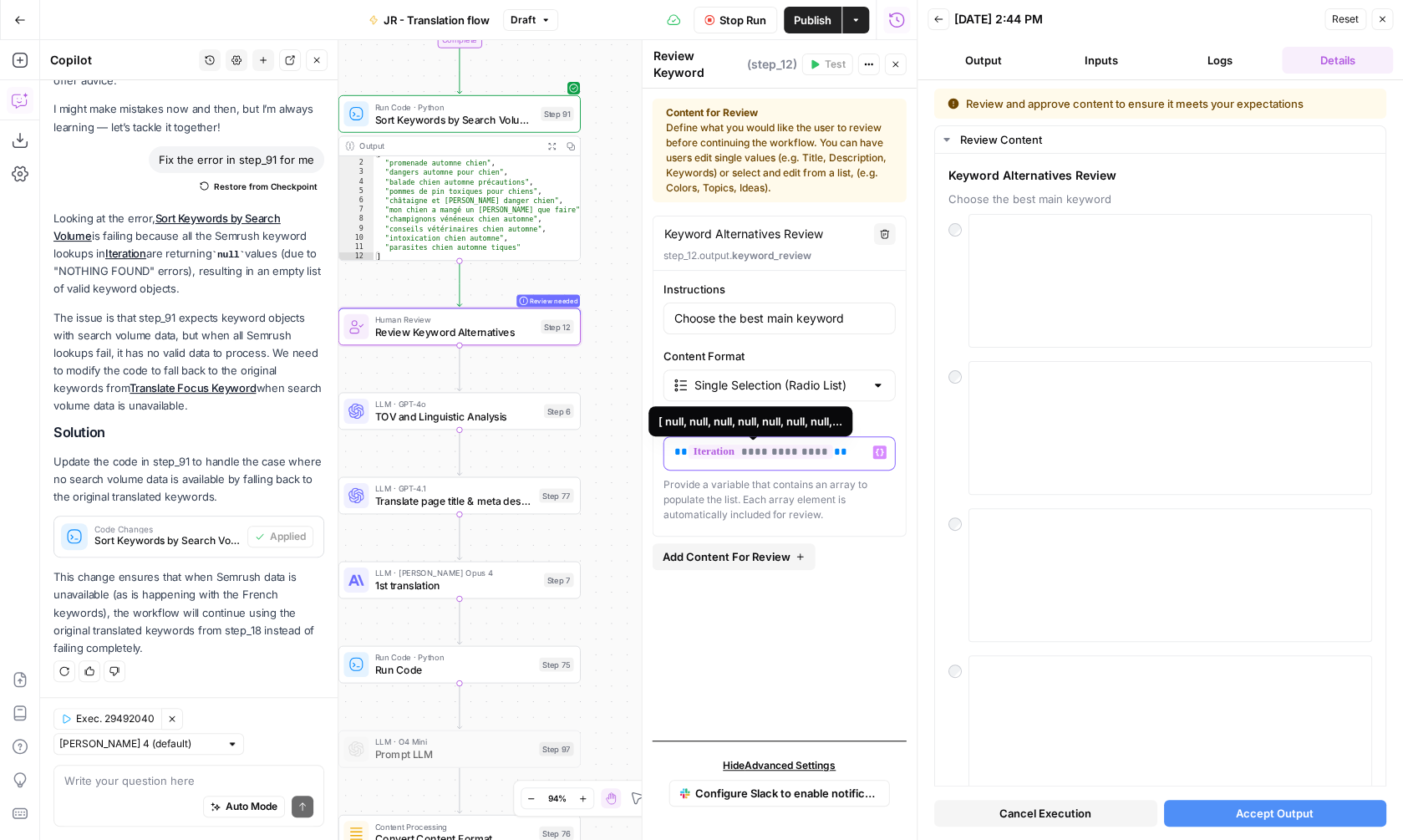
click at [781, 445] on span "**********" at bounding box center [760, 451] width 145 height 14
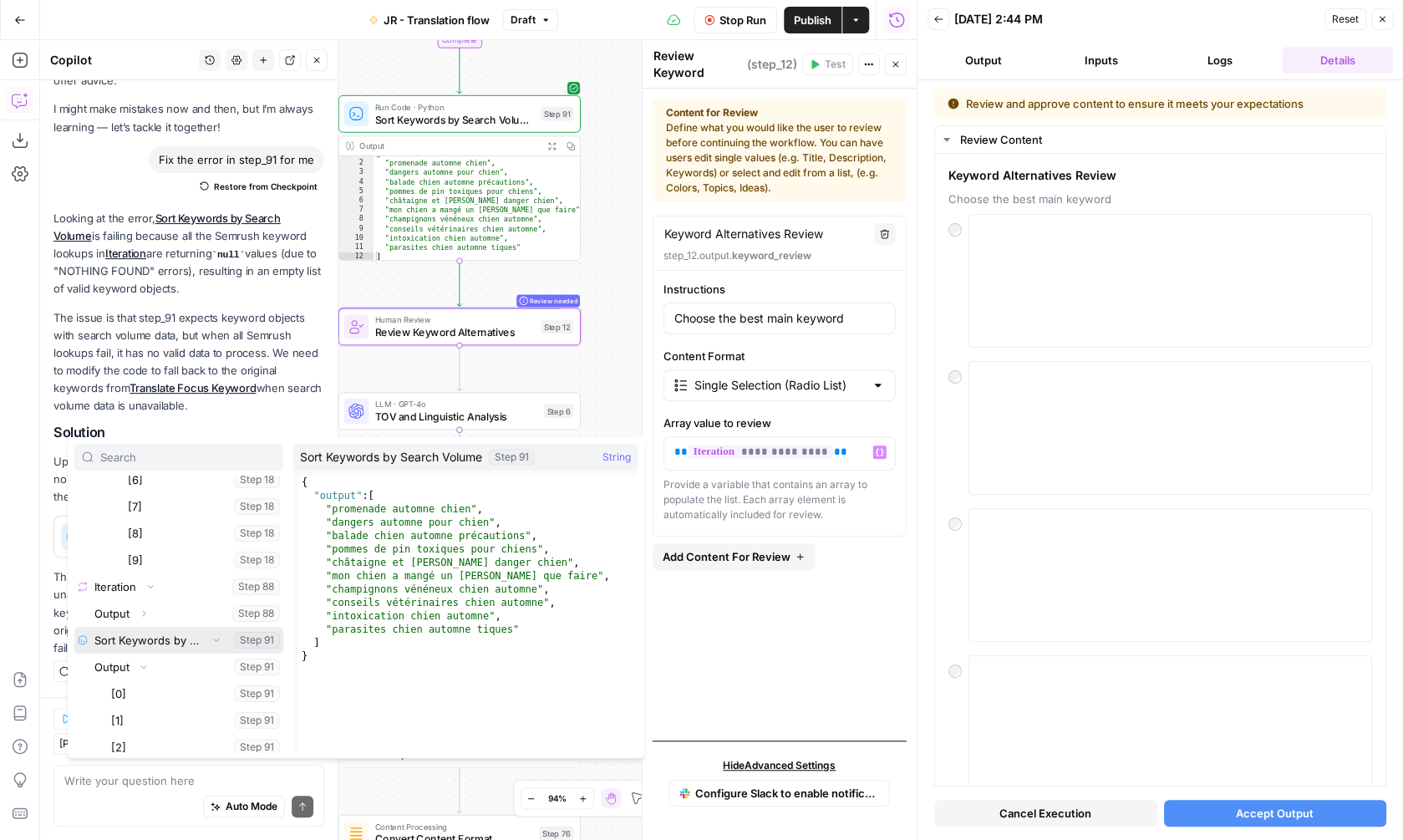
click at [203, 637] on button "Select variable Sort Keywords by Search Volume" at bounding box center [178, 640] width 209 height 27
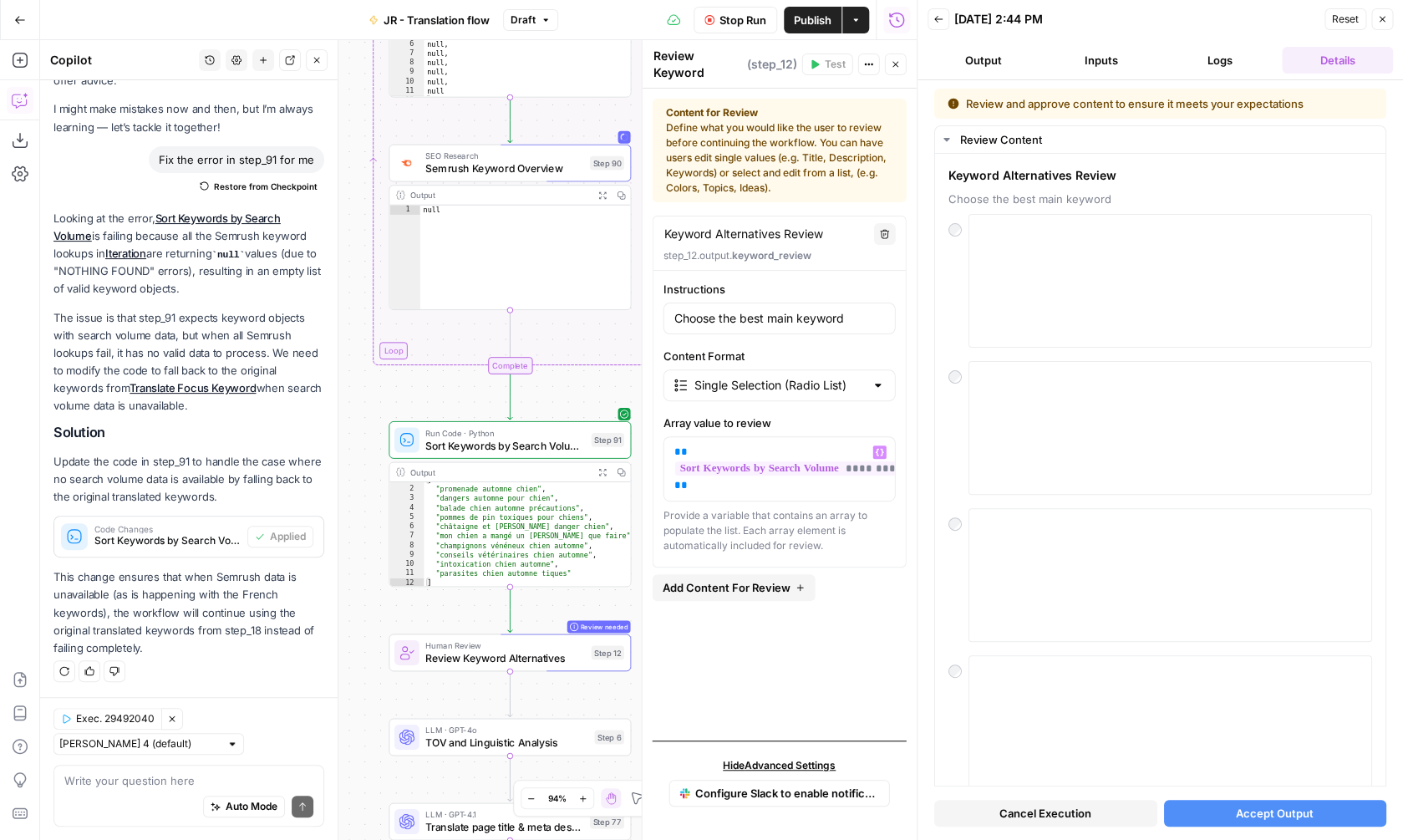
click at [743, 23] on span "Stop Run" at bounding box center [742, 20] width 47 height 17
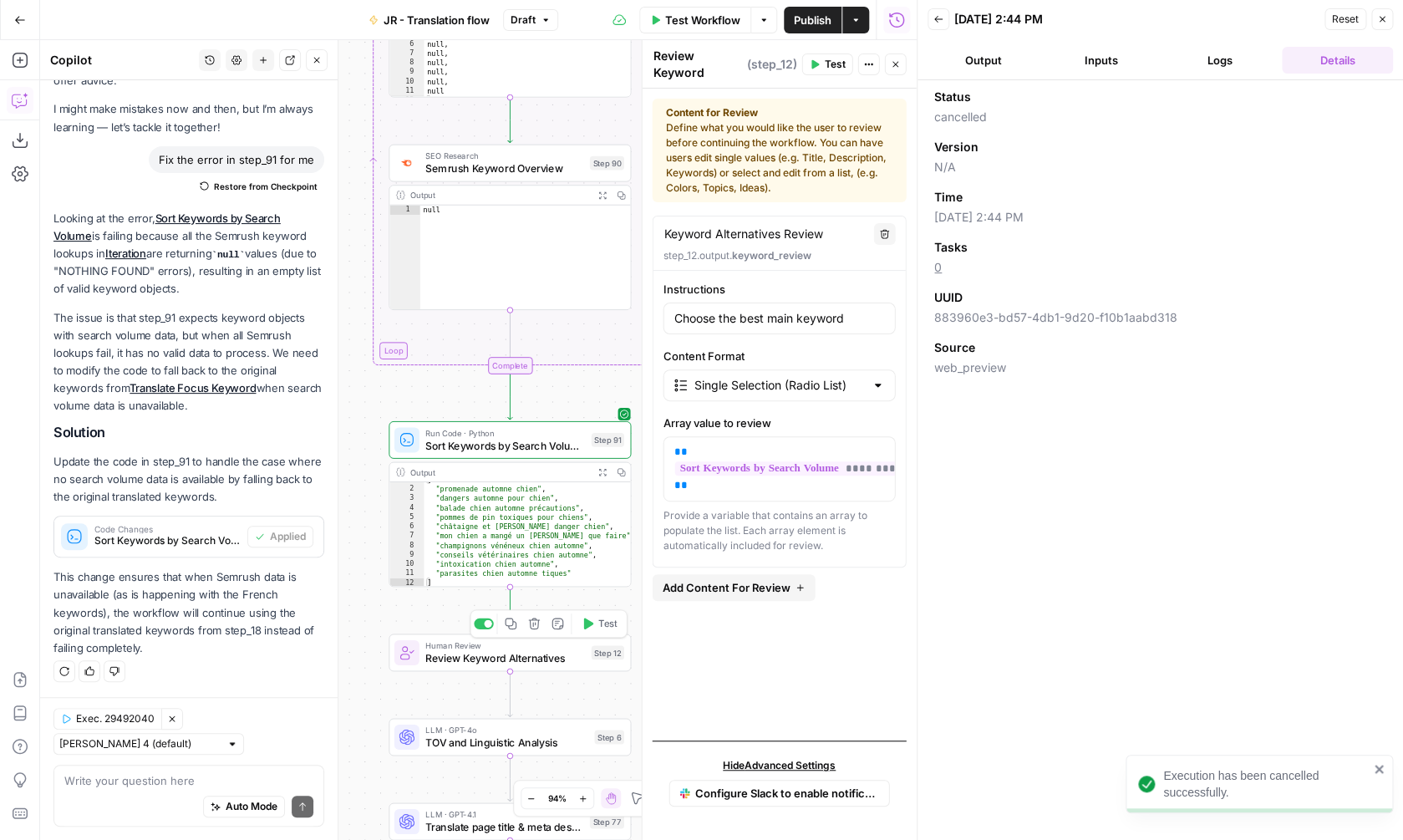
click at [597, 623] on button "Test" at bounding box center [599, 623] width 48 height 20
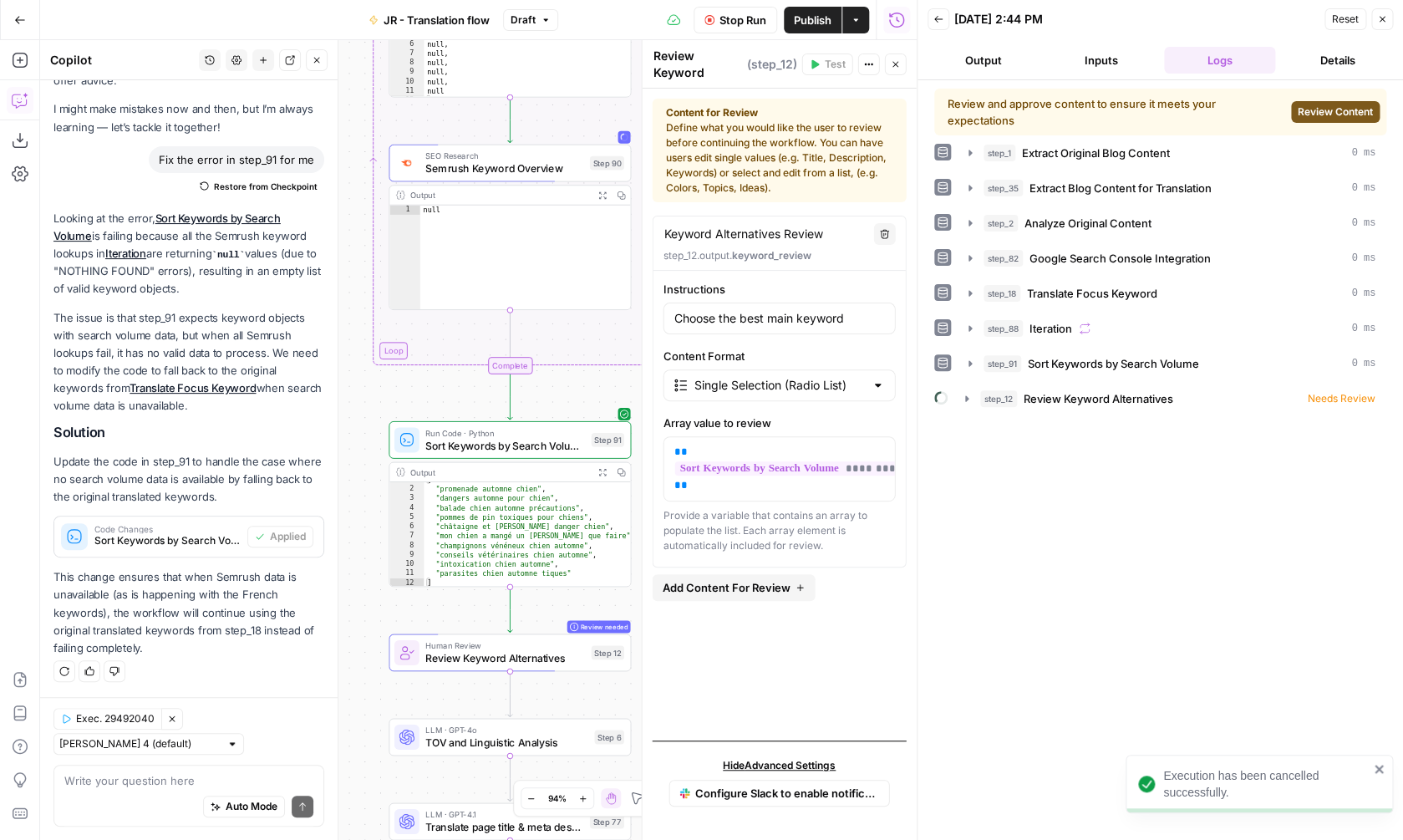
click at [1331, 110] on span "Review Content" at bounding box center [1334, 111] width 75 height 15
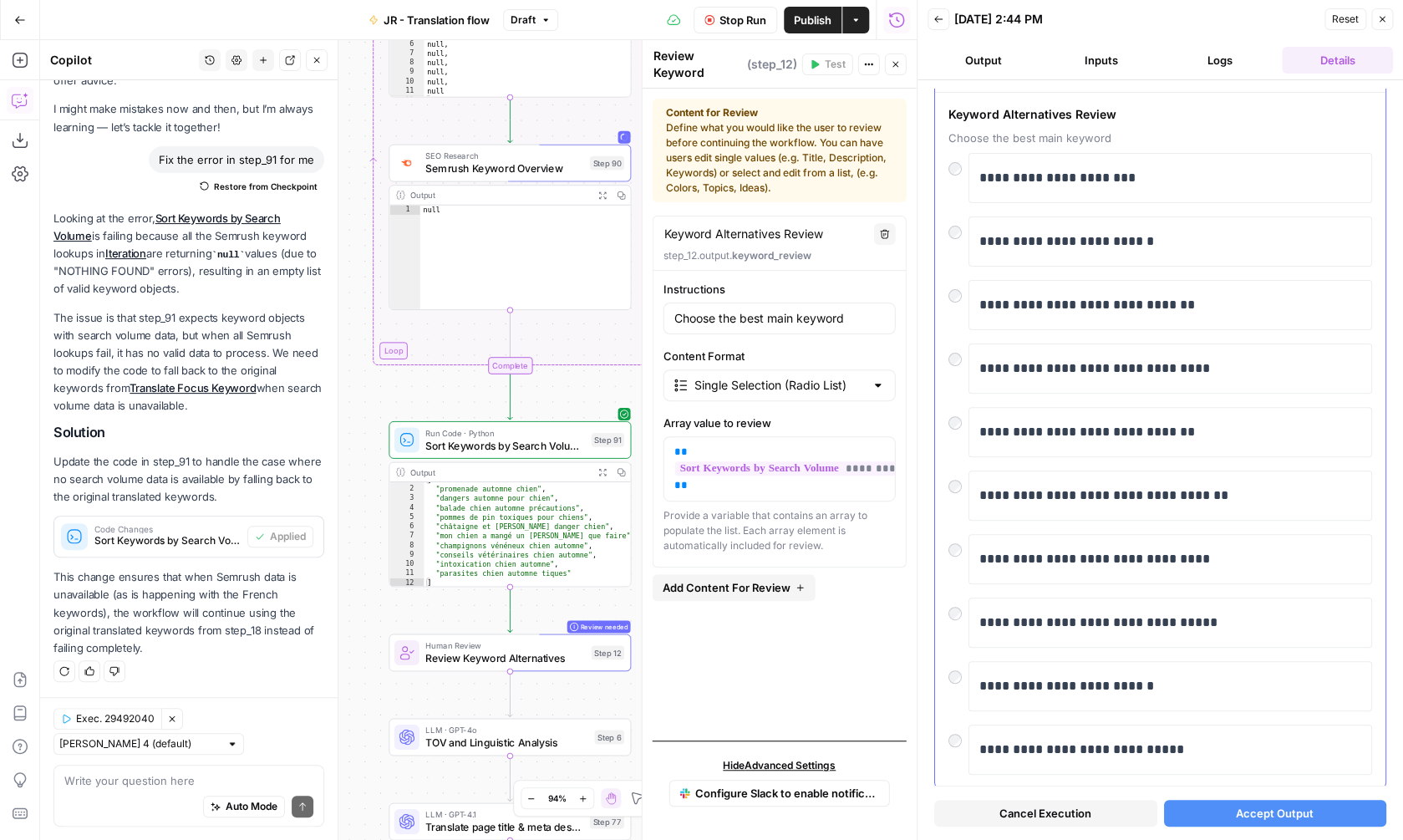
scroll to position [0, 0]
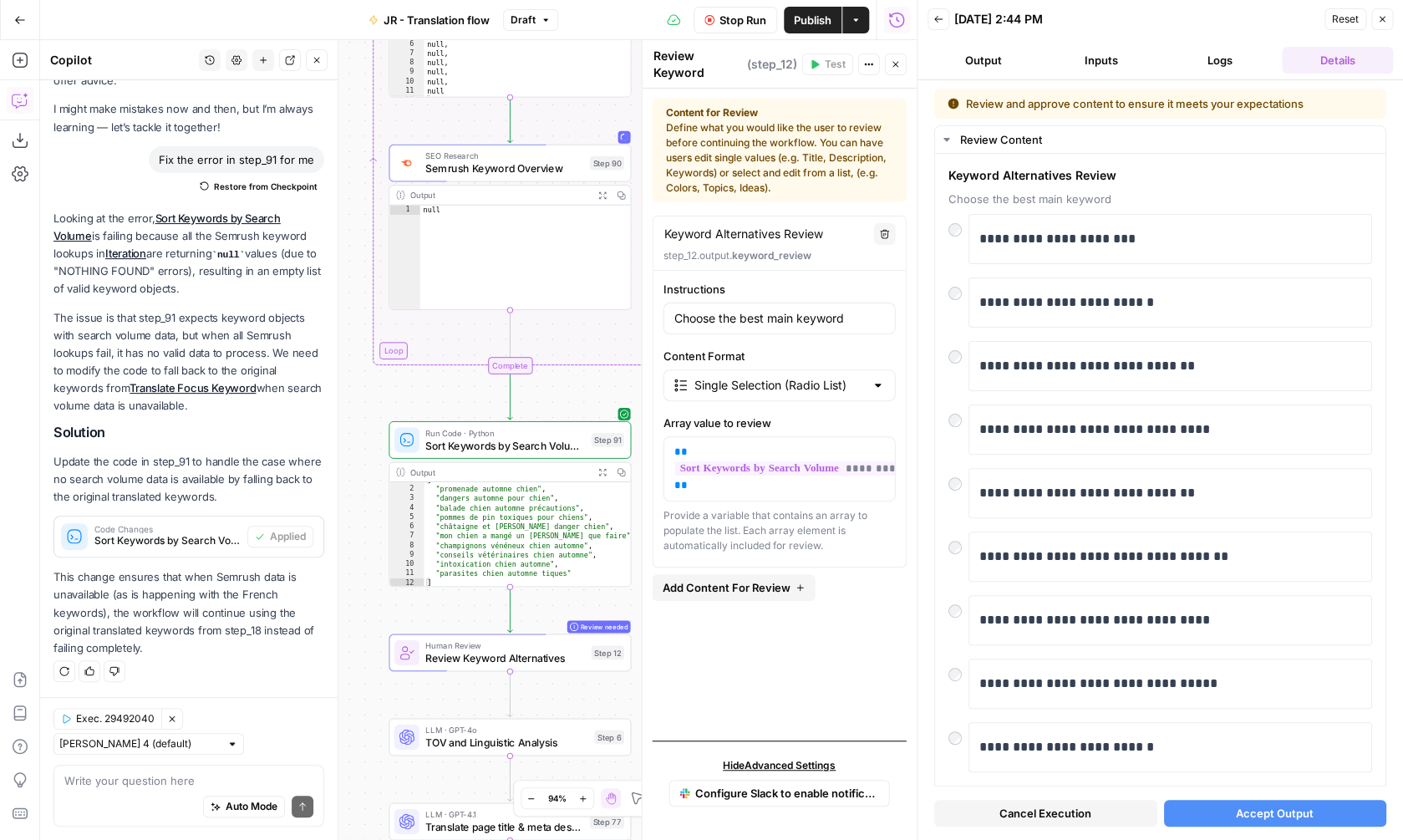
click at [799, 23] on span "Publish" at bounding box center [813, 20] width 38 height 17
